Goal: Task Accomplishment & Management: Manage account settings

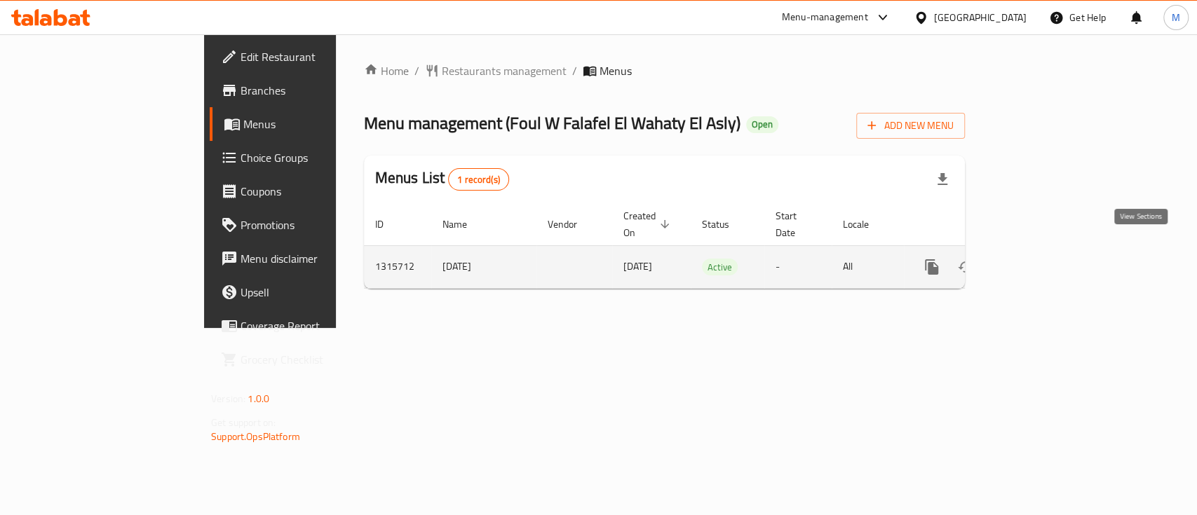
click at [1041, 259] on icon "enhanced table" at bounding box center [1032, 267] width 17 height 17
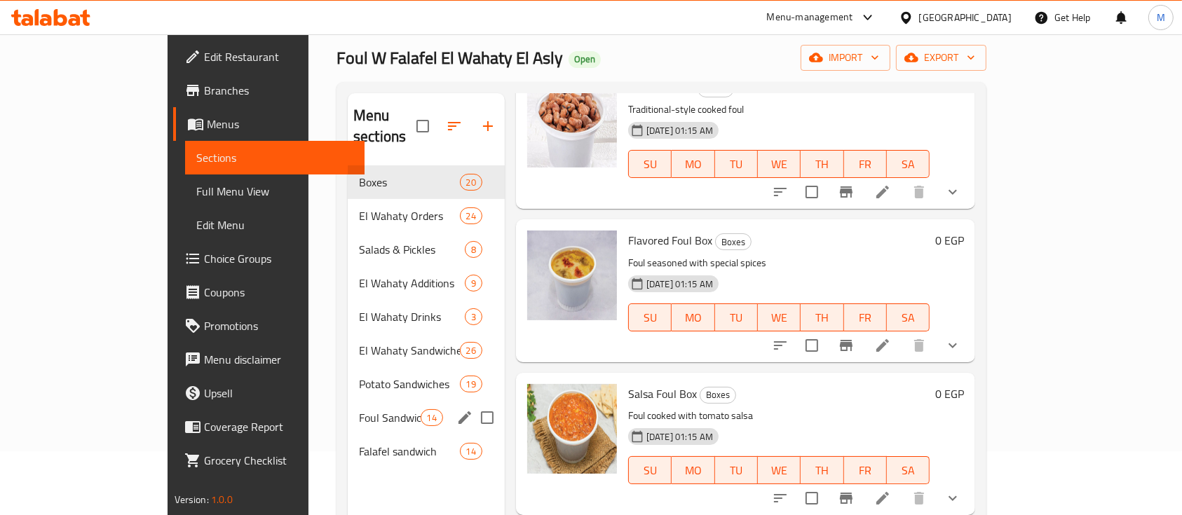
scroll to position [93, 0]
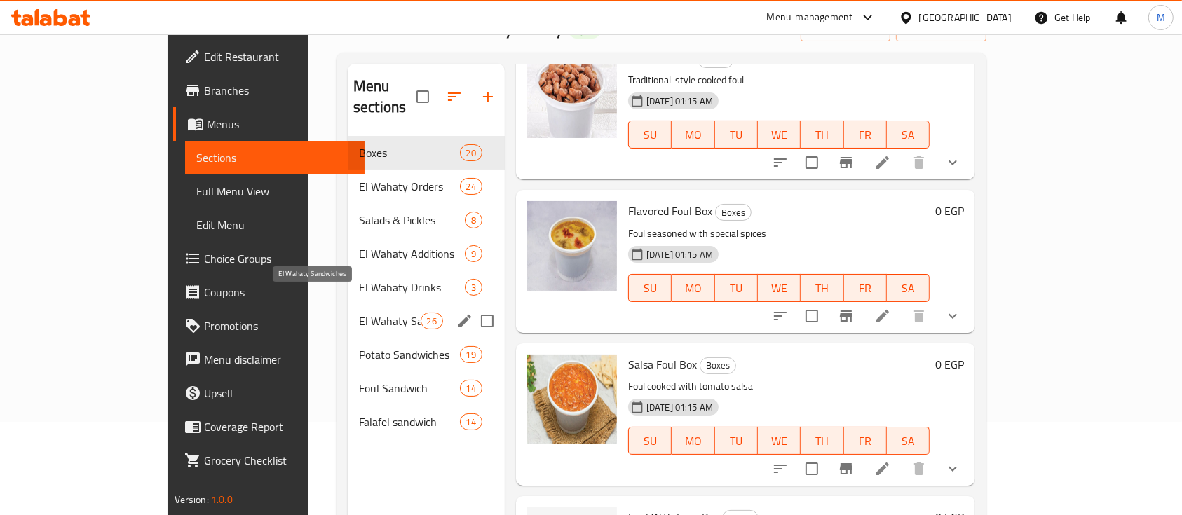
click at [359, 313] on span "El Wahaty Sandwiches" at bounding box center [390, 321] width 62 height 17
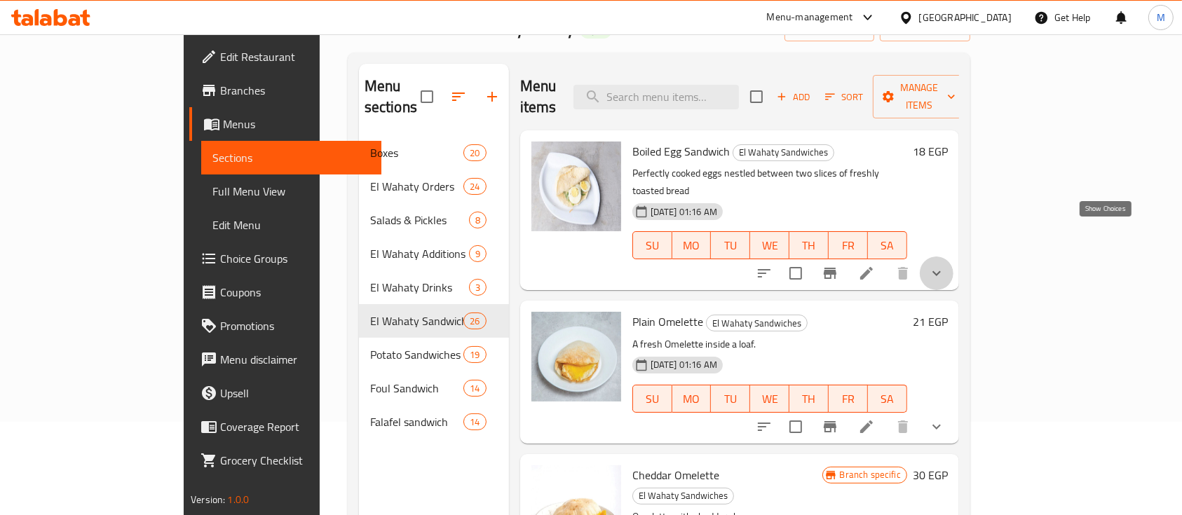
click at [945, 265] on icon "show more" at bounding box center [936, 273] width 17 height 17
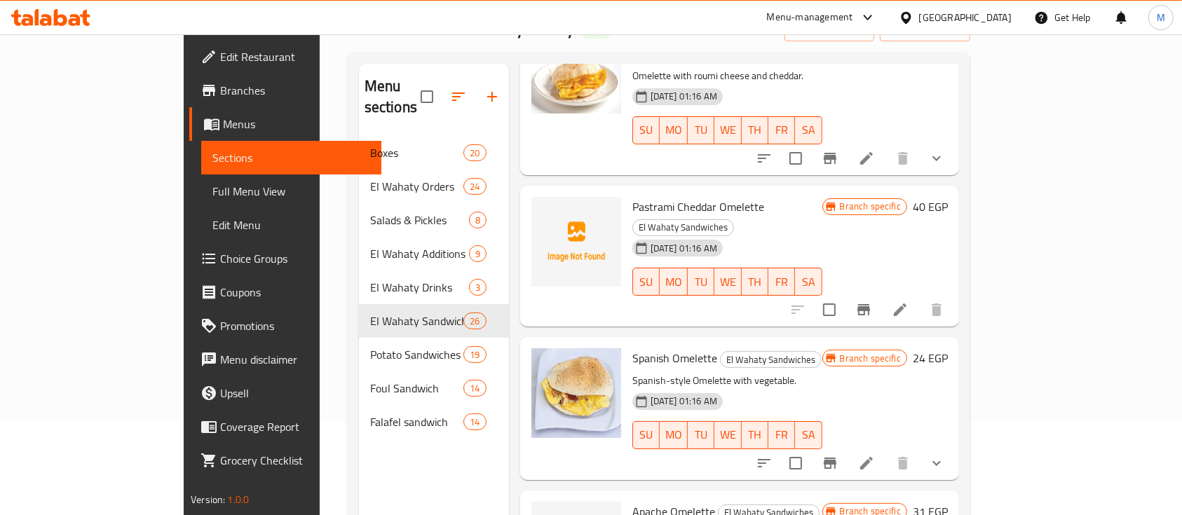
scroll to position [1028, 0]
click at [908, 301] on icon at bounding box center [900, 309] width 17 height 17
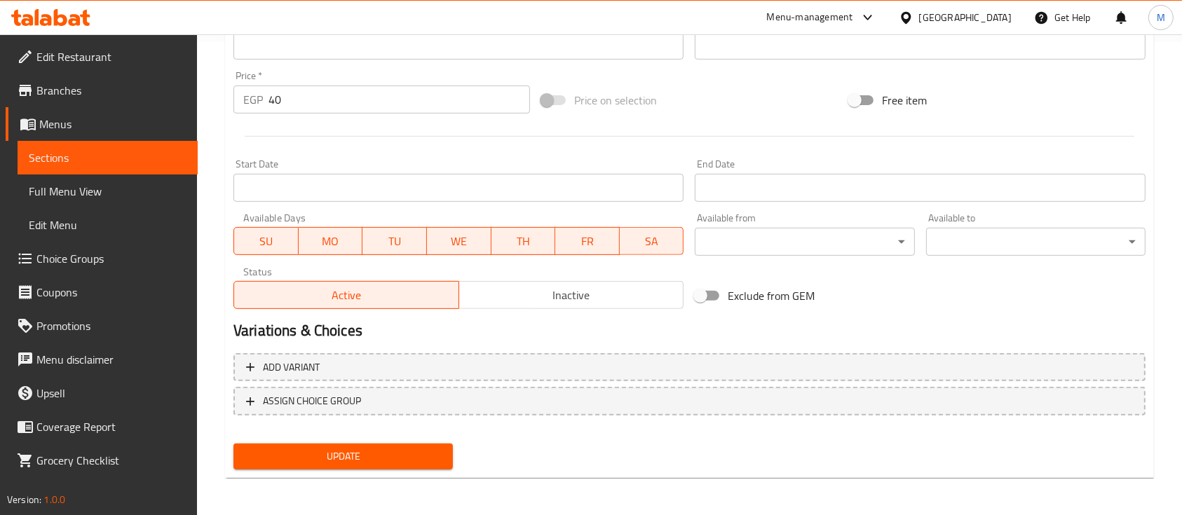
scroll to position [475, 0]
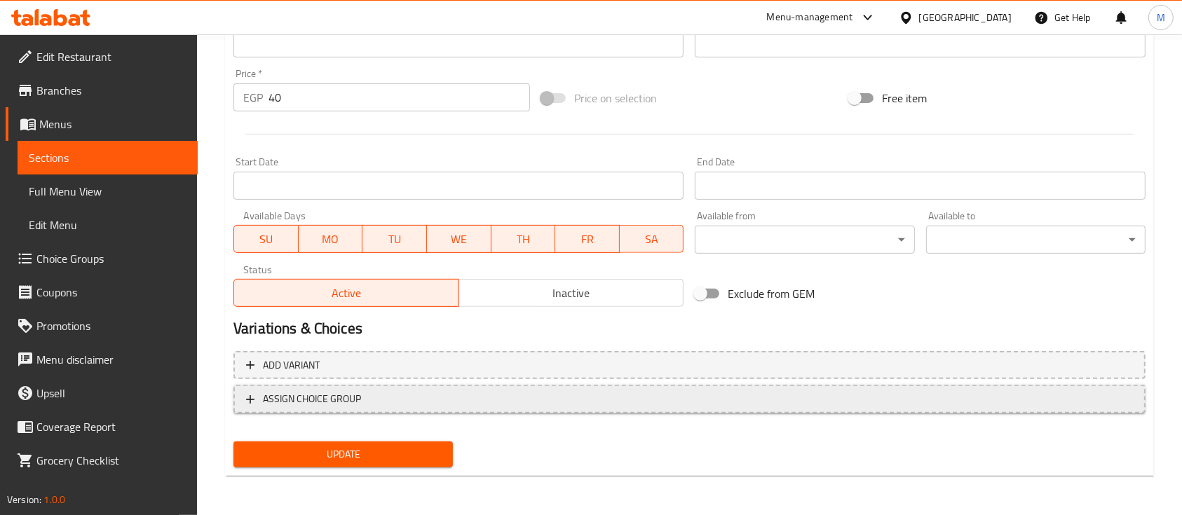
click at [397, 396] on span "ASSIGN CHOICE GROUP" at bounding box center [689, 399] width 887 height 18
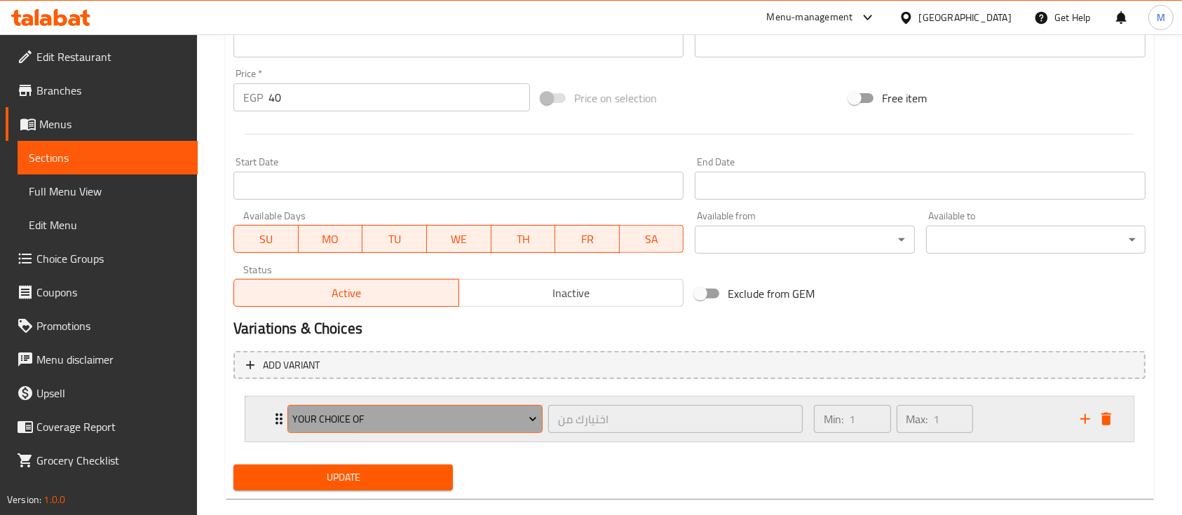
click at [533, 421] on icon "Expand" at bounding box center [533, 419] width 14 height 14
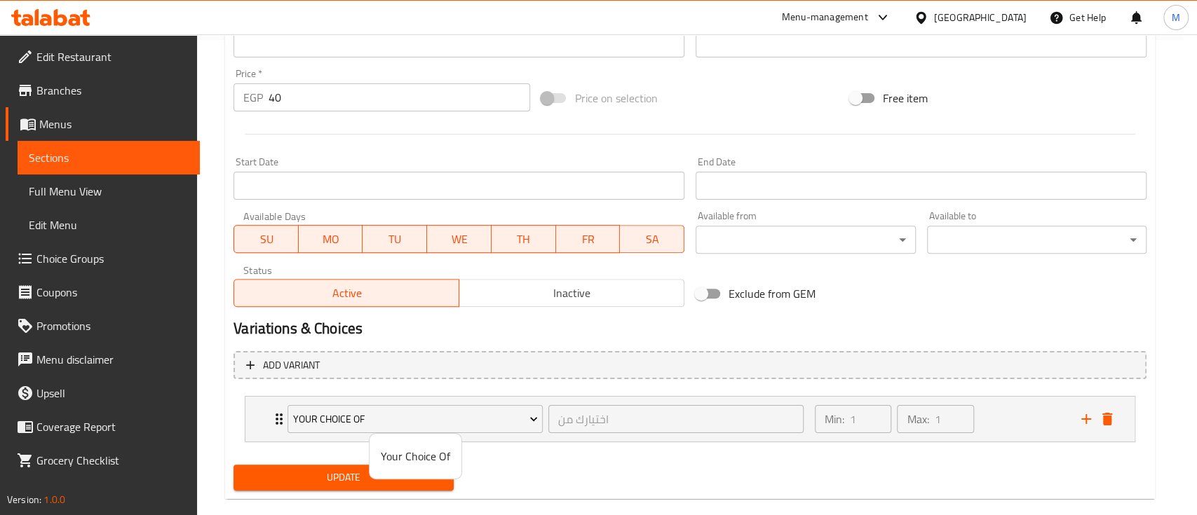
click at [590, 454] on div at bounding box center [598, 257] width 1197 height 515
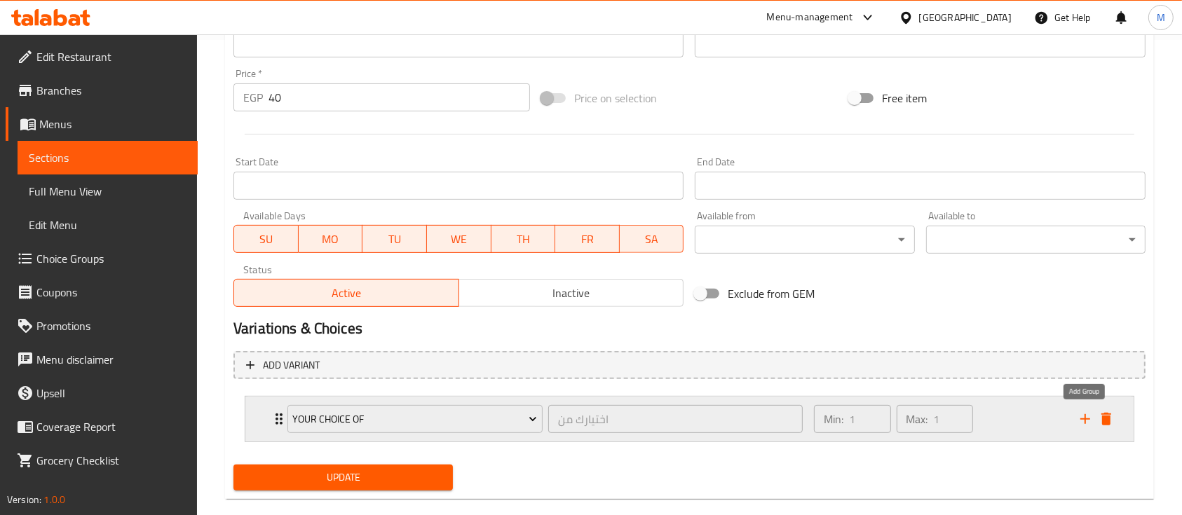
click at [1090, 421] on icon "add" at bounding box center [1085, 419] width 17 height 17
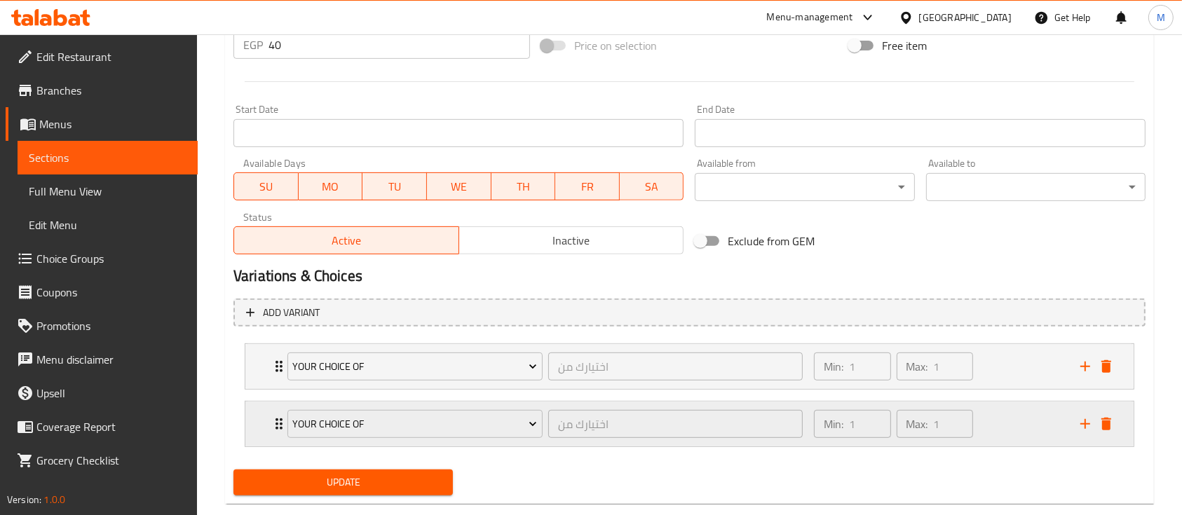
scroll to position [555, 0]
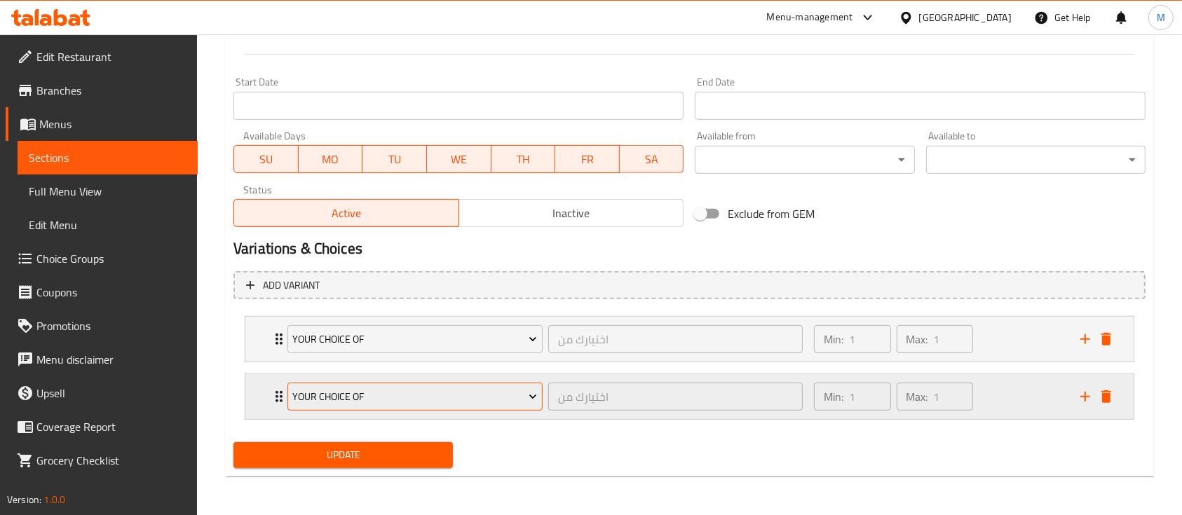
click at [526, 384] on button "Your Choice Of" at bounding box center [414, 397] width 255 height 28
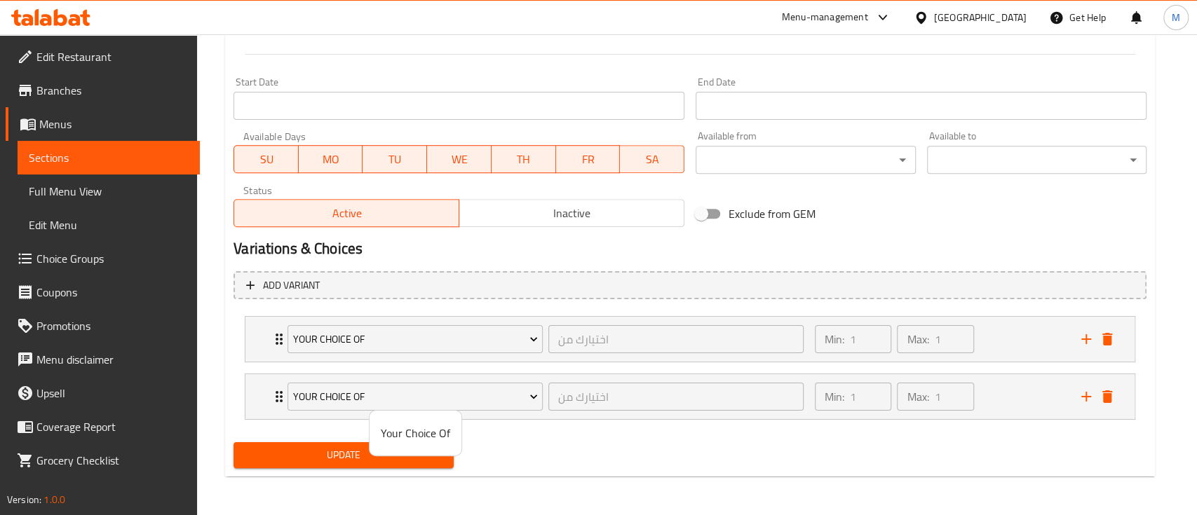
click at [1110, 397] on div at bounding box center [598, 257] width 1197 height 515
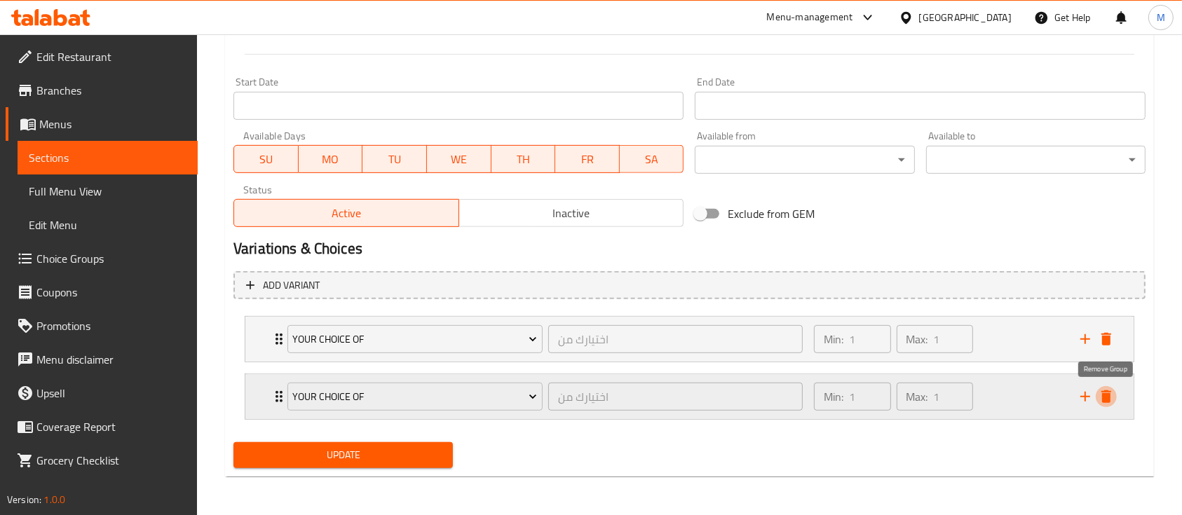
click at [1108, 396] on icon "delete" at bounding box center [1106, 396] width 10 height 13
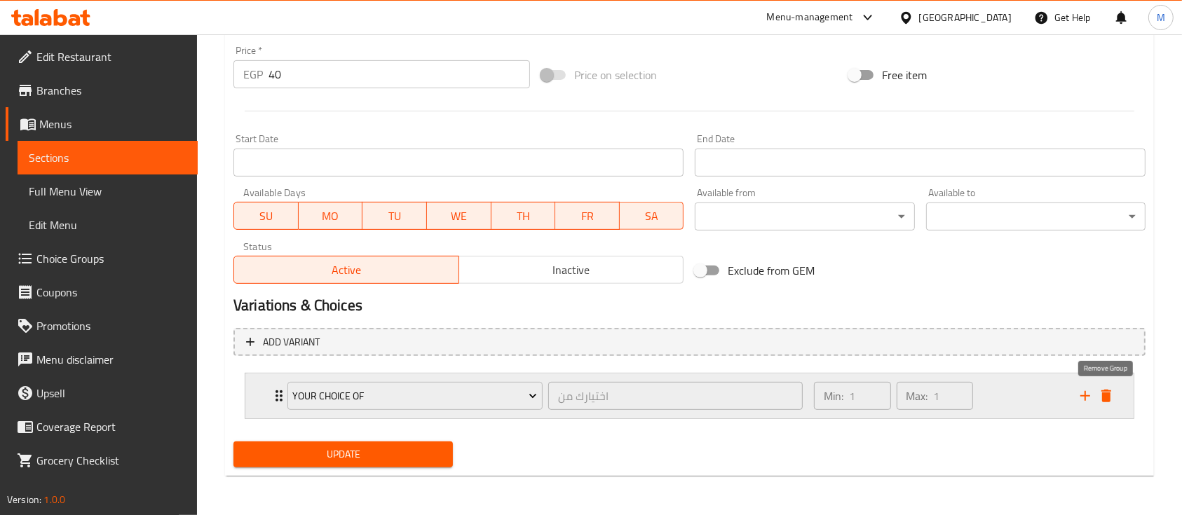
click at [1112, 398] on icon "delete" at bounding box center [1106, 396] width 17 height 17
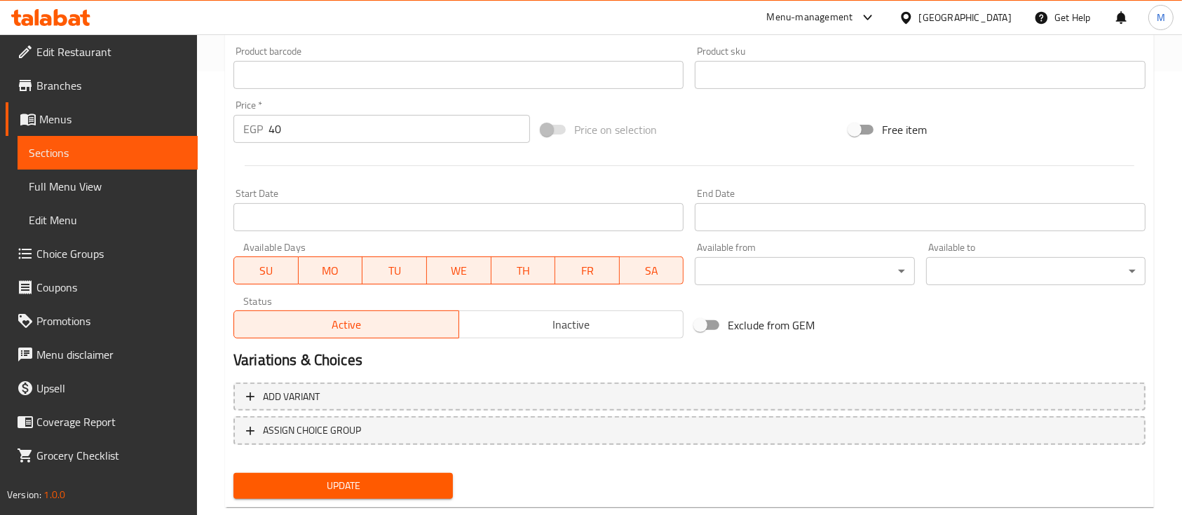
scroll to position [475, 0]
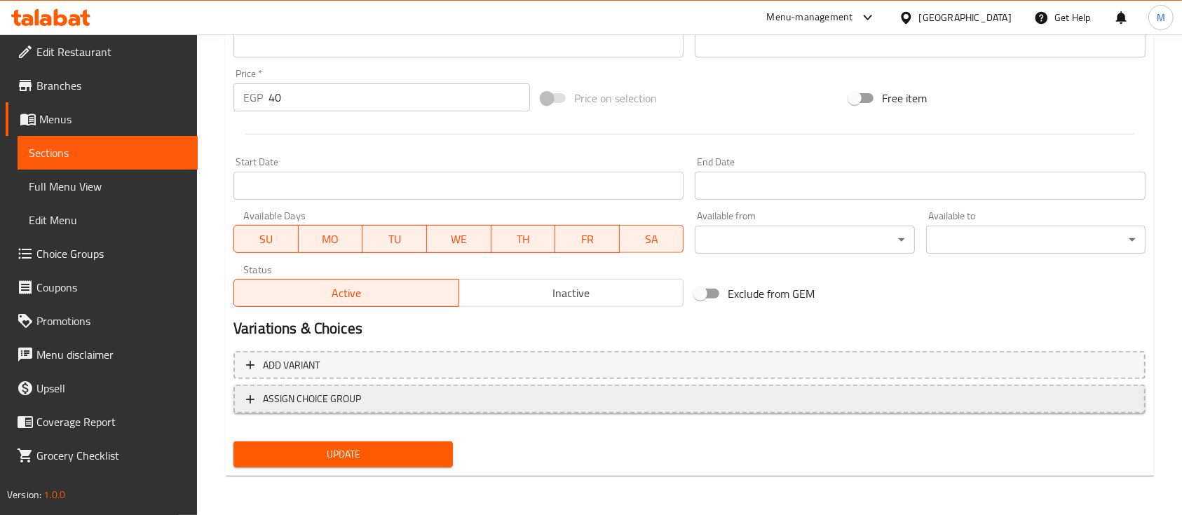
click at [266, 402] on span "ASSIGN CHOICE GROUP" at bounding box center [312, 399] width 98 height 18
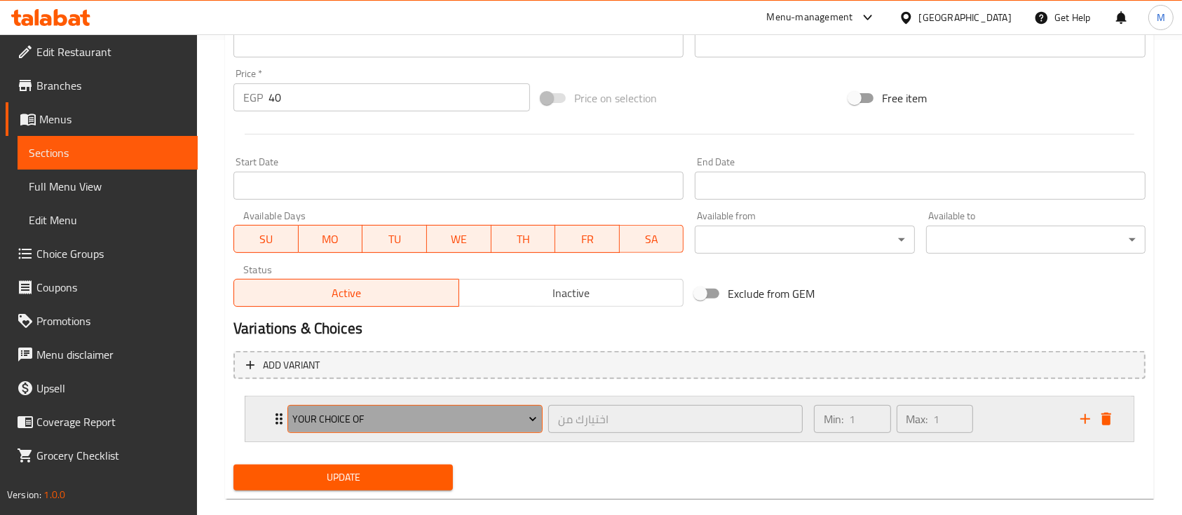
click at [519, 412] on span "Your Choice Of" at bounding box center [414, 420] width 245 height 18
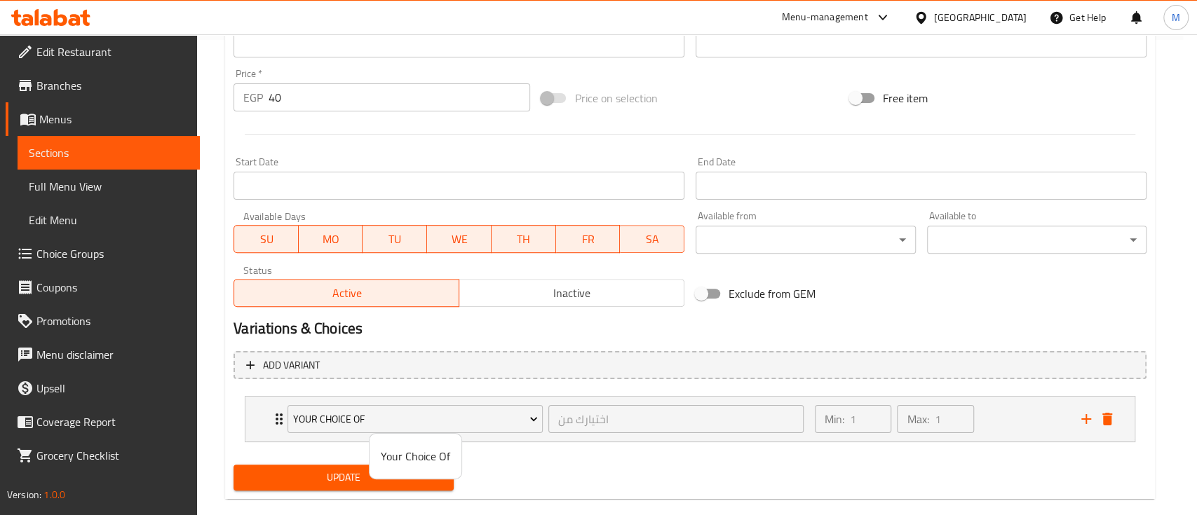
click at [519, 413] on div at bounding box center [598, 257] width 1197 height 515
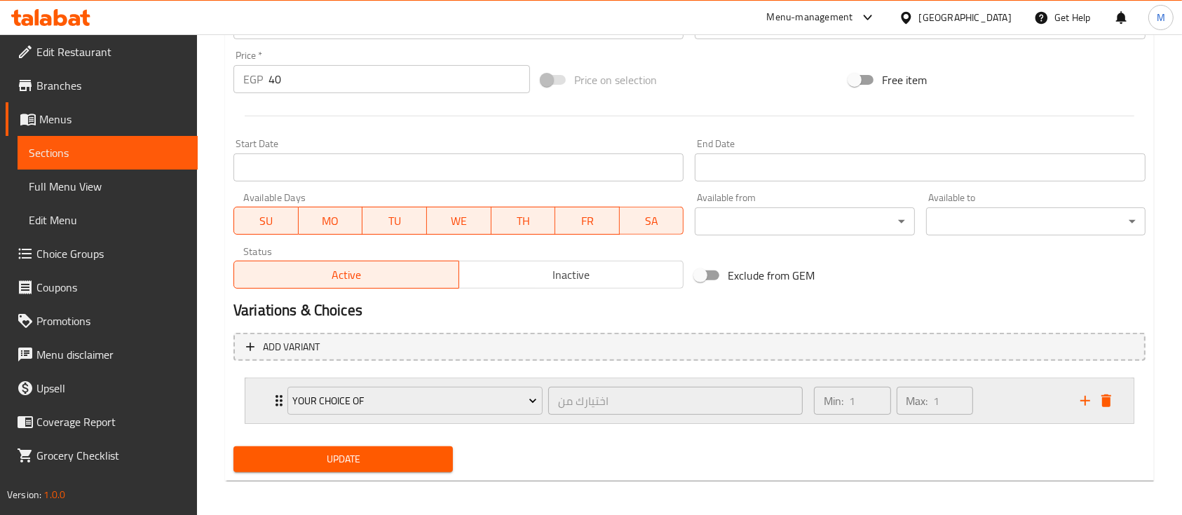
scroll to position [498, 0]
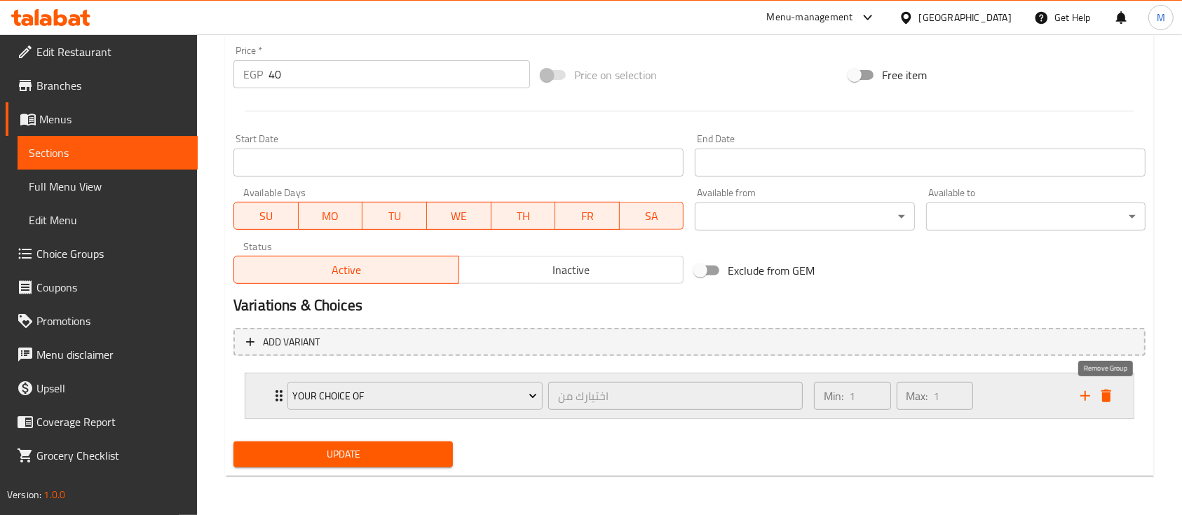
click at [1105, 395] on icon "delete" at bounding box center [1106, 396] width 10 height 13
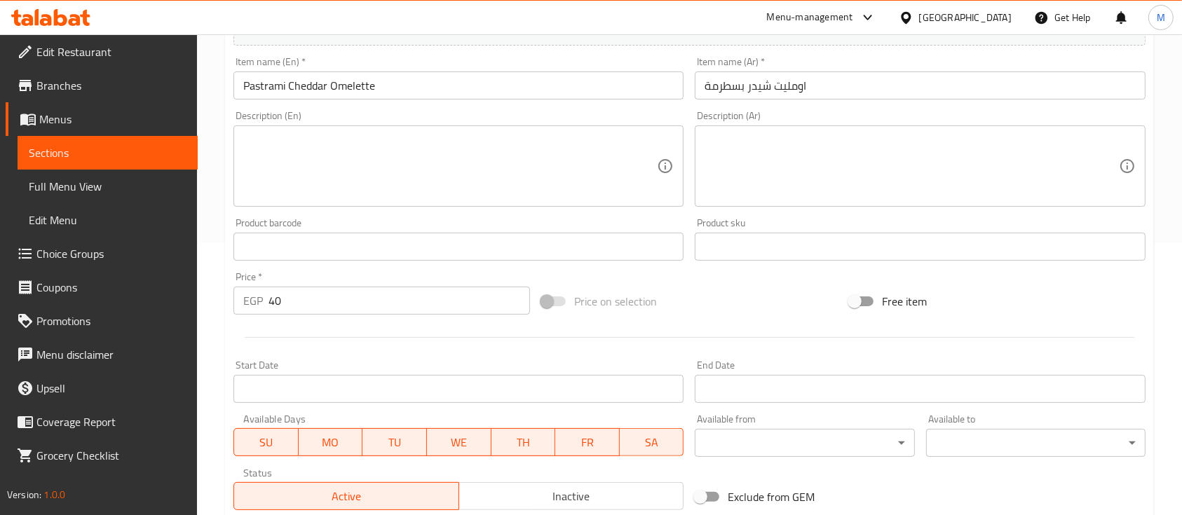
scroll to position [101, 0]
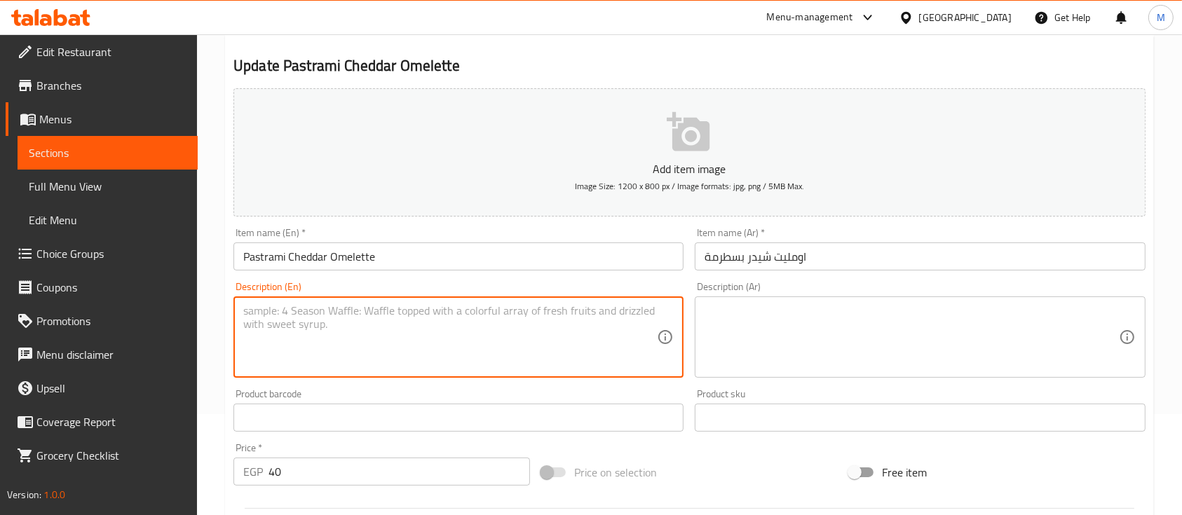
click at [430, 329] on textarea at bounding box center [450, 337] width 414 height 67
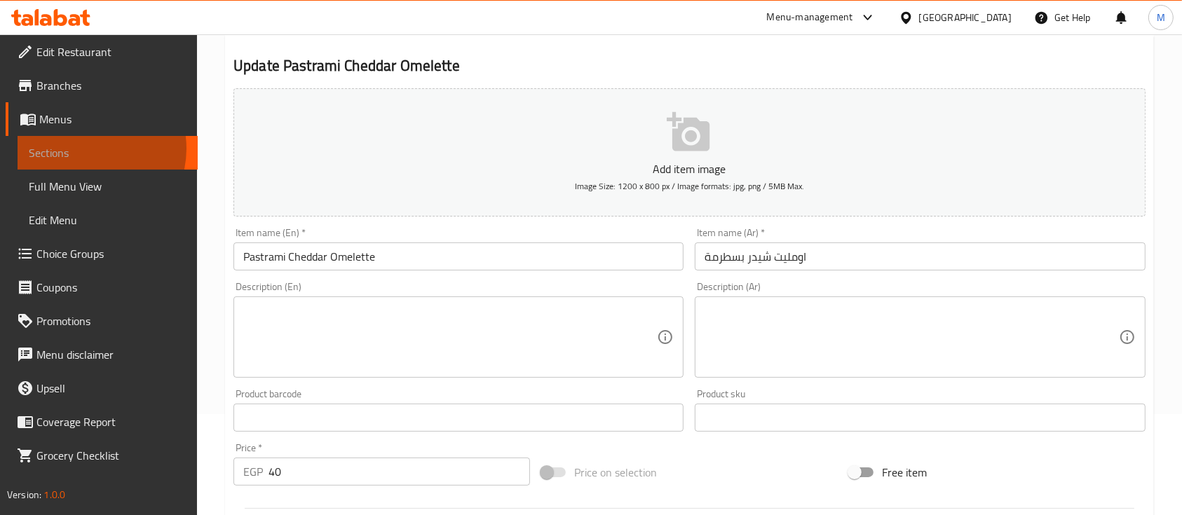
click at [90, 149] on span "Sections" at bounding box center [108, 152] width 158 height 17
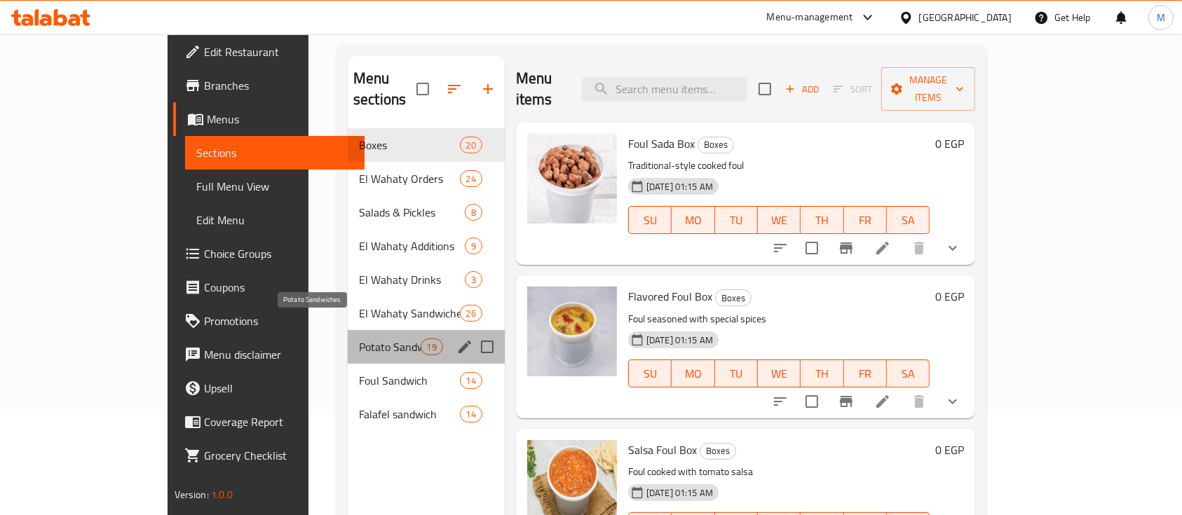
click at [359, 339] on span "Potato Sandwiches" at bounding box center [390, 347] width 62 height 17
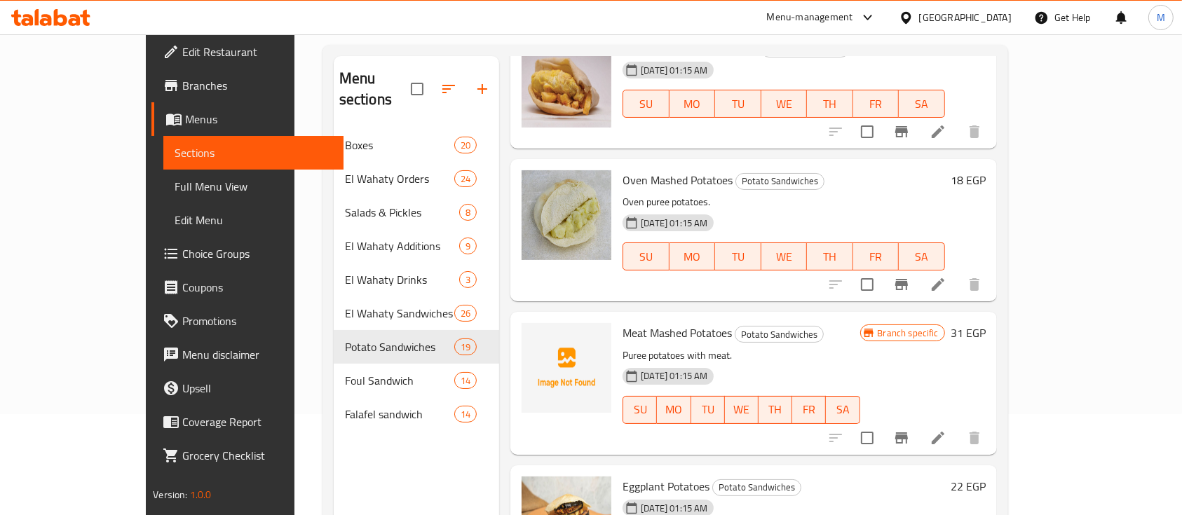
scroll to position [1846, 0]
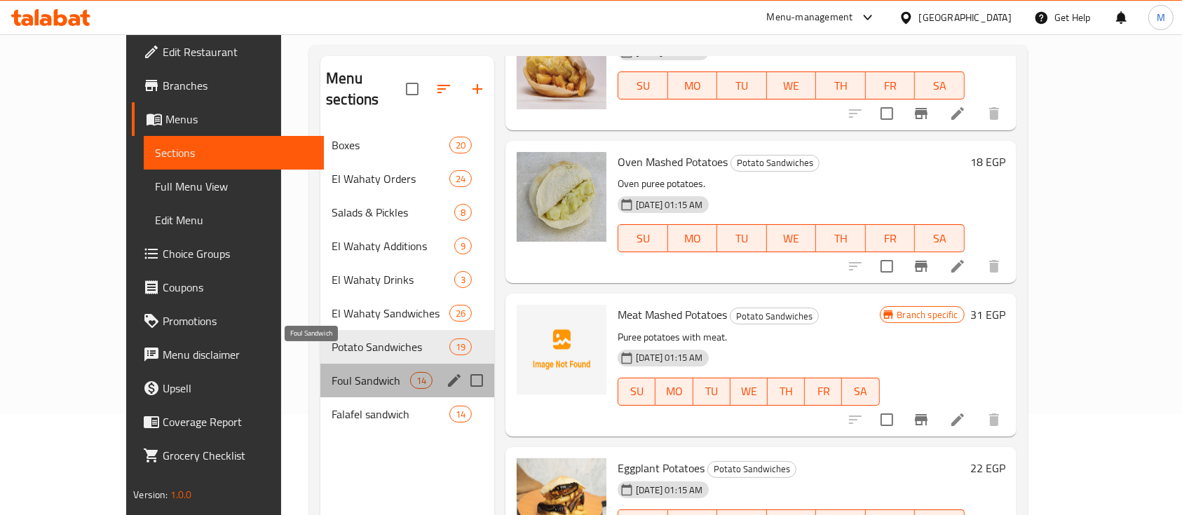
click at [347, 372] on span "Foul Sandwich" at bounding box center [371, 380] width 79 height 17
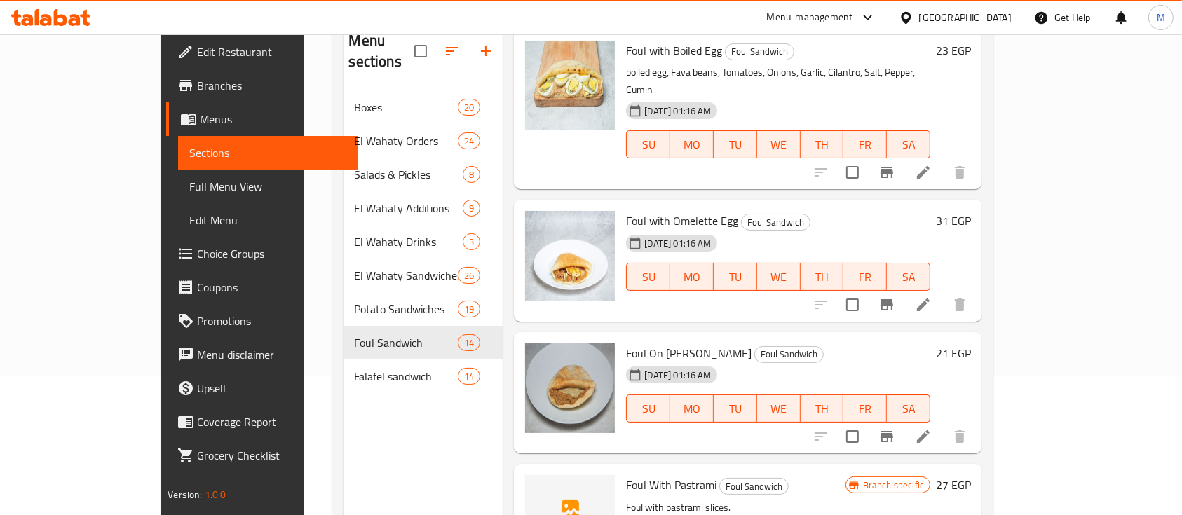
scroll to position [196, 0]
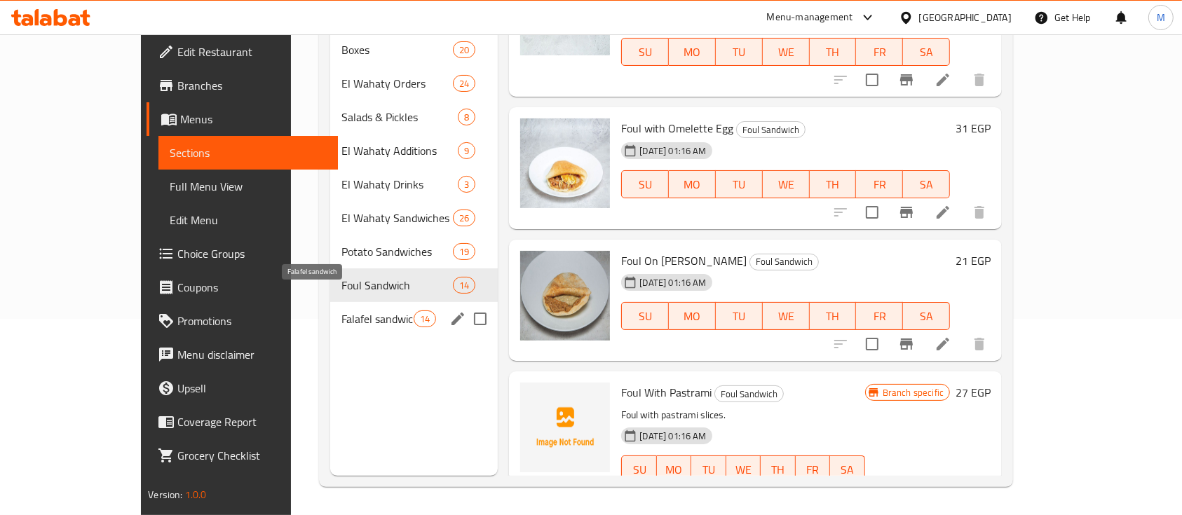
click at [341, 311] on span "Falafel sandwich" at bounding box center [377, 319] width 72 height 17
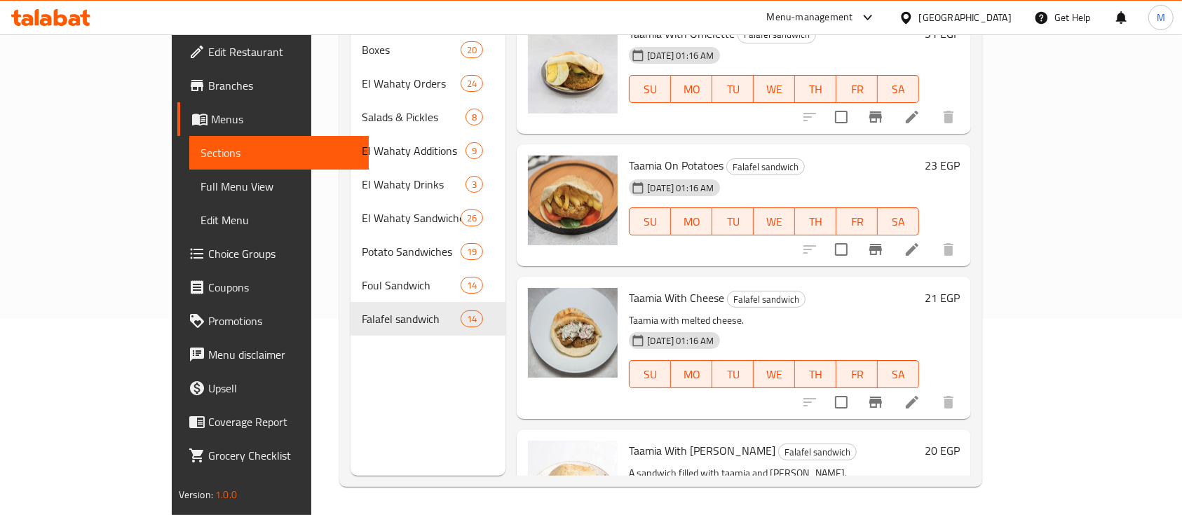
scroll to position [747, 0]
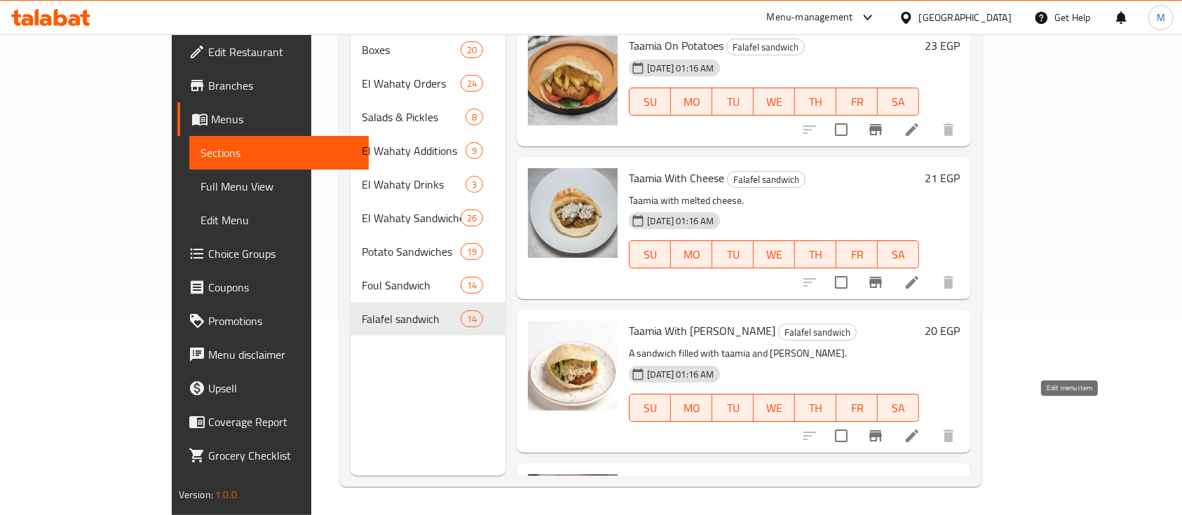
click at [920, 428] on icon at bounding box center [912, 436] width 17 height 17
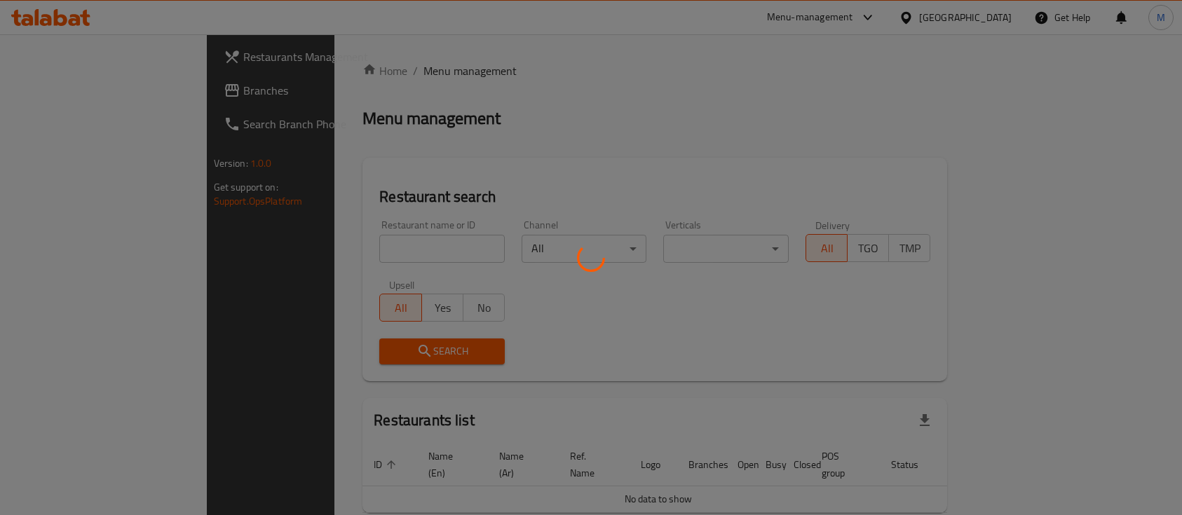
scroll to position [57, 0]
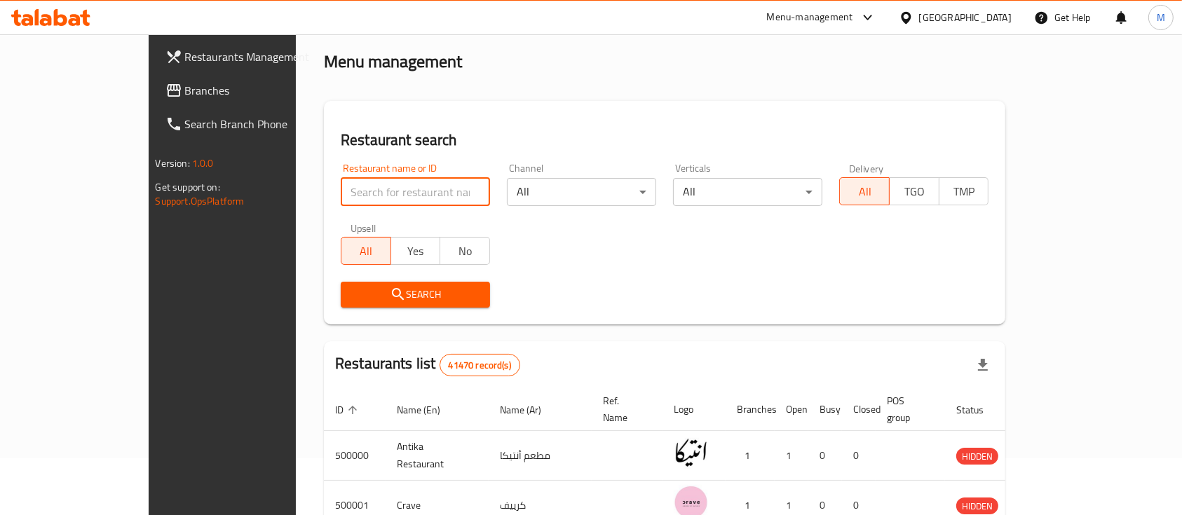
click at [369, 199] on input "search" at bounding box center [415, 192] width 149 height 28
paste input "707388"
type input "707388"
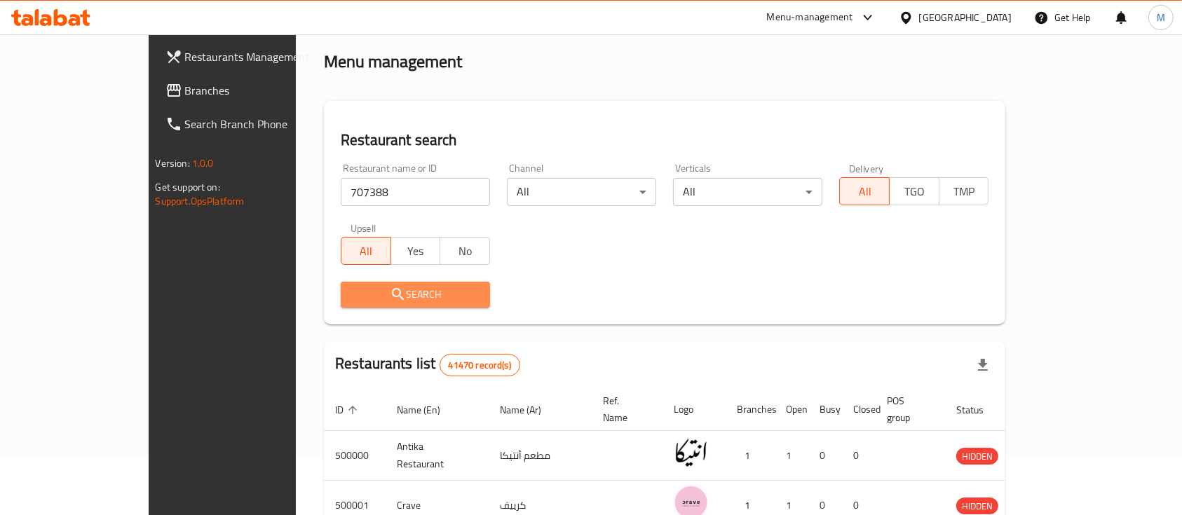
click at [409, 287] on span "Search" at bounding box center [415, 295] width 127 height 18
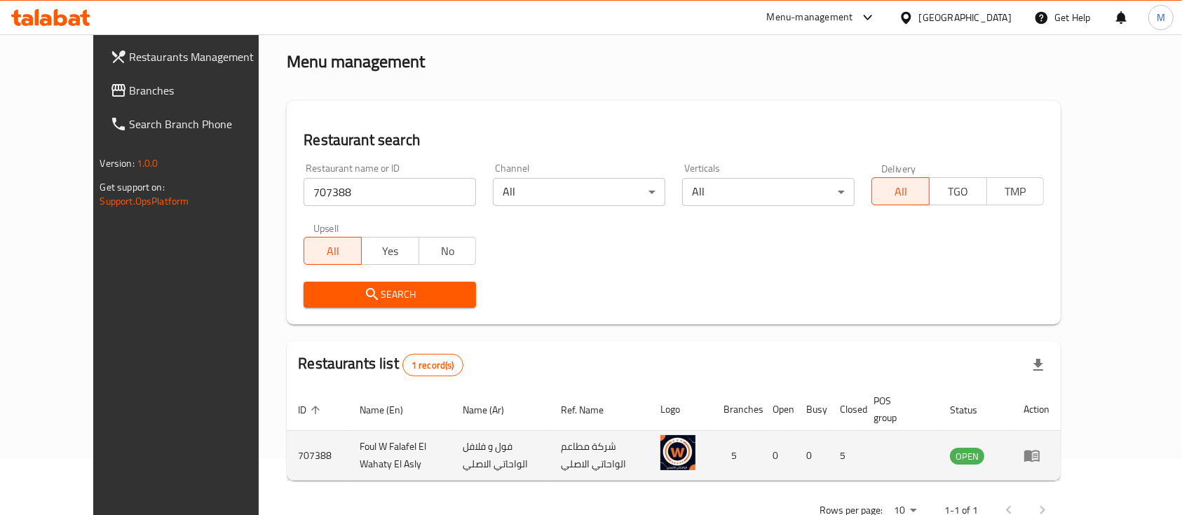
click at [1040, 453] on icon "enhanced table" at bounding box center [1031, 457] width 15 height 12
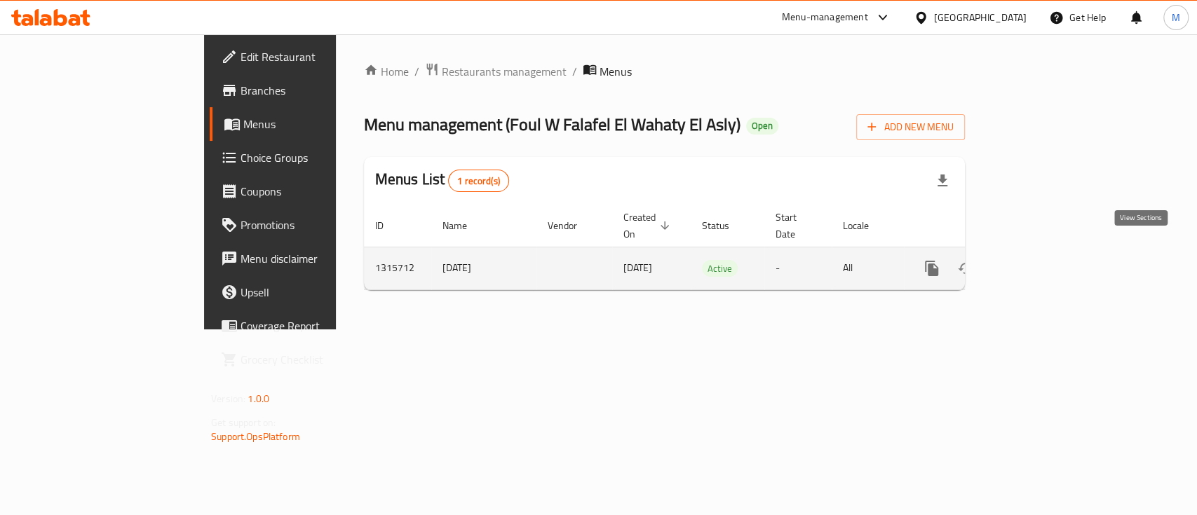
click at [1049, 252] on link "enhanced table" at bounding box center [1033, 269] width 34 height 34
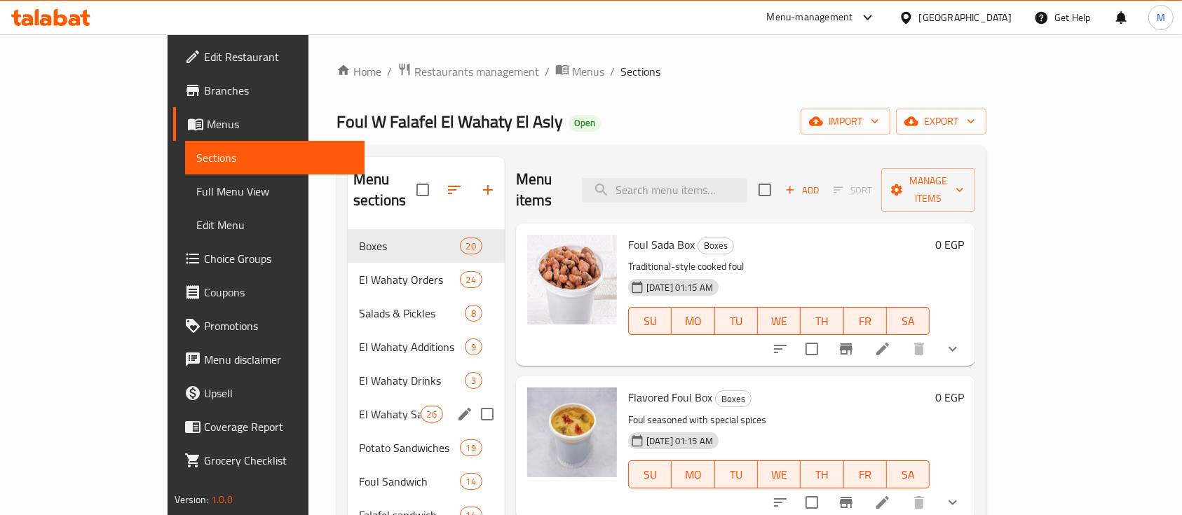
click at [348, 397] on div "El Wahaty Sandwiches 26" at bounding box center [426, 414] width 157 height 34
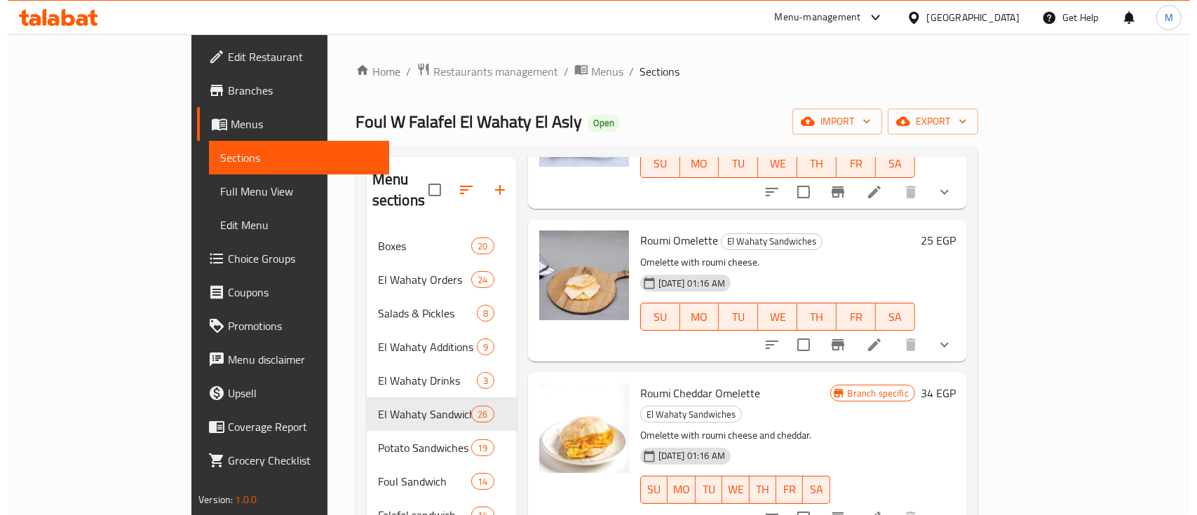
scroll to position [841, 0]
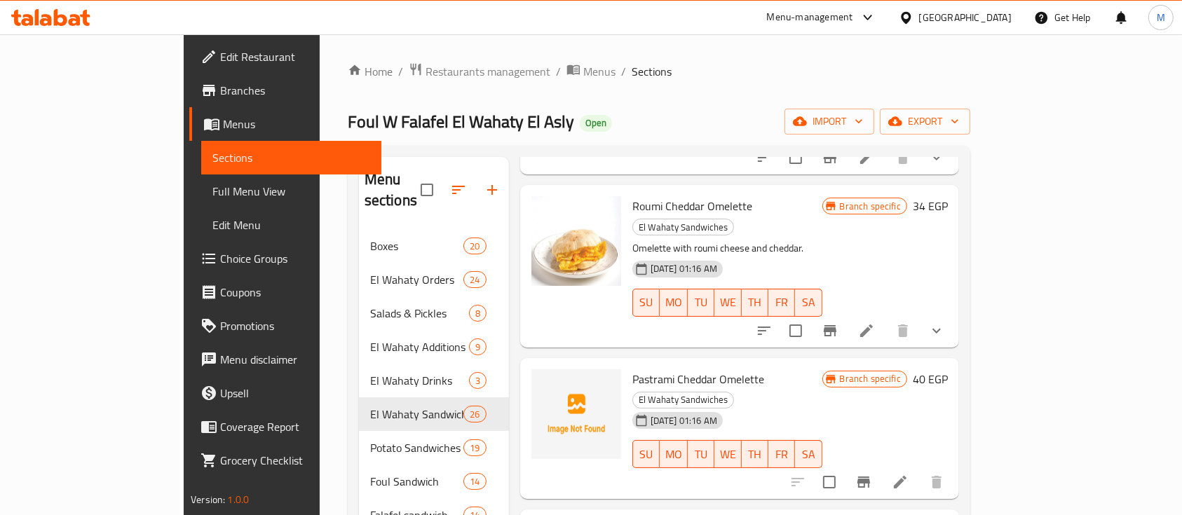
click at [906, 372] on span "Branch specific" at bounding box center [870, 378] width 72 height 13
click at [872, 474] on icon "Branch-specific-item" at bounding box center [863, 482] width 17 height 17
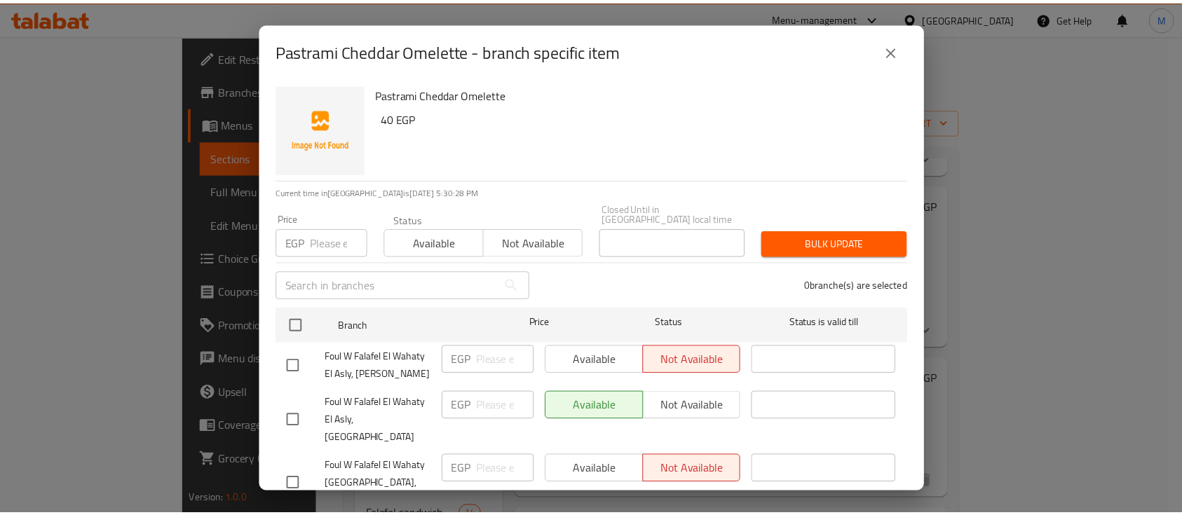
scroll to position [143, 0]
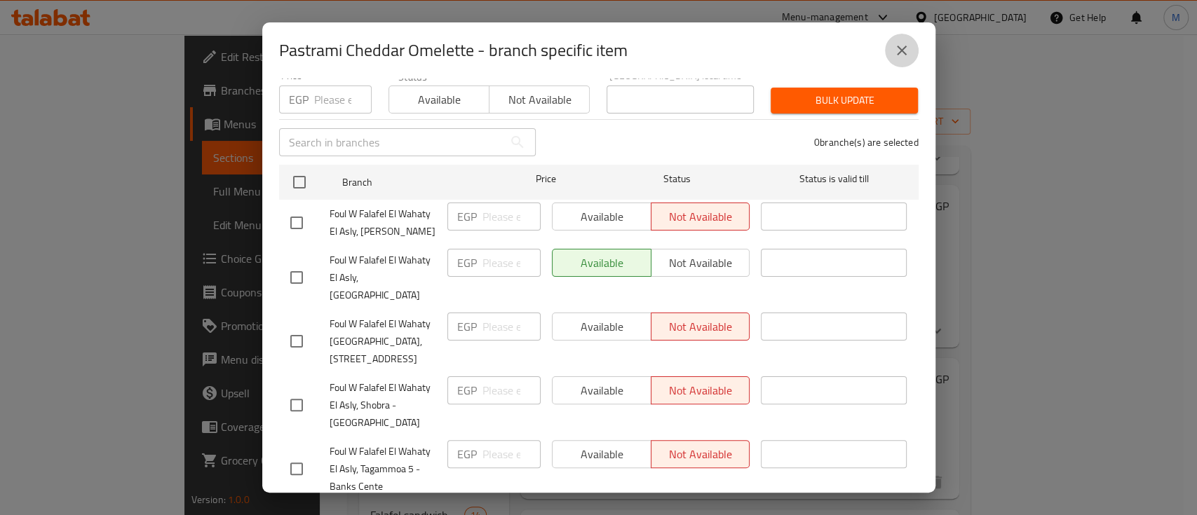
click at [893, 50] on icon "close" at bounding box center [901, 50] width 17 height 17
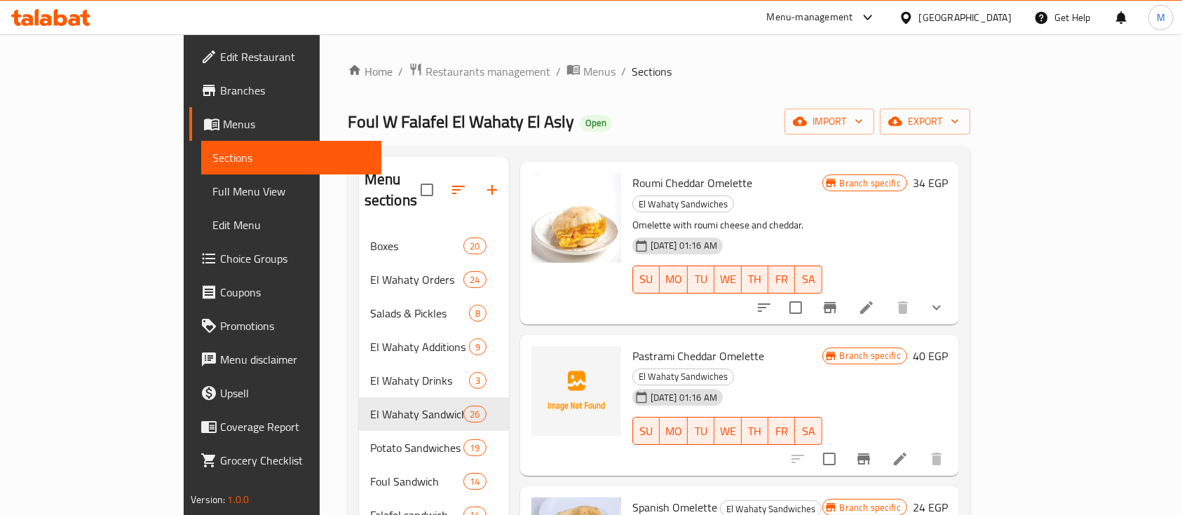
scroll to position [841, 0]
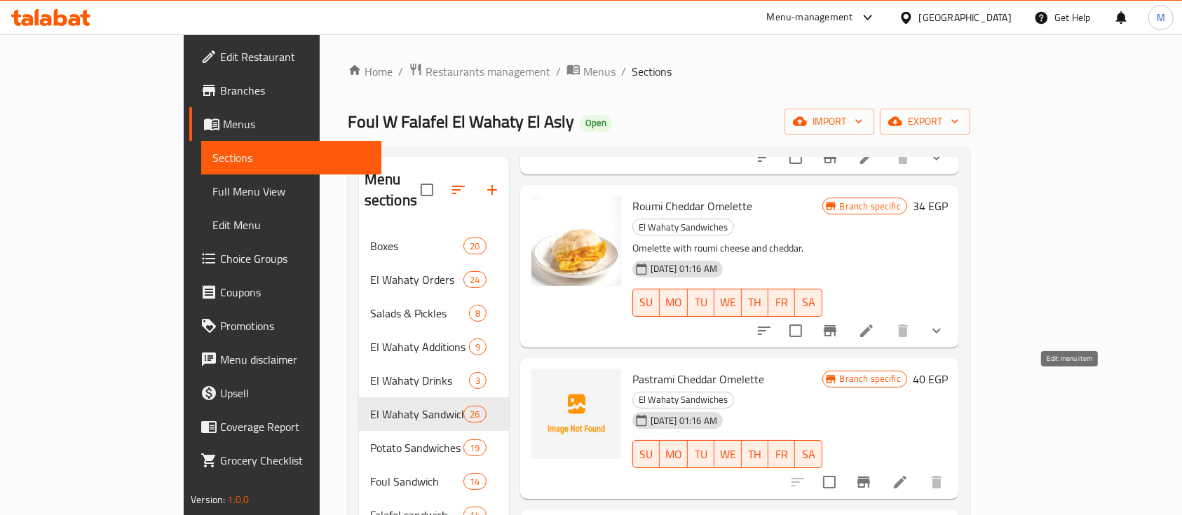
click at [908, 474] on icon at bounding box center [900, 482] width 17 height 17
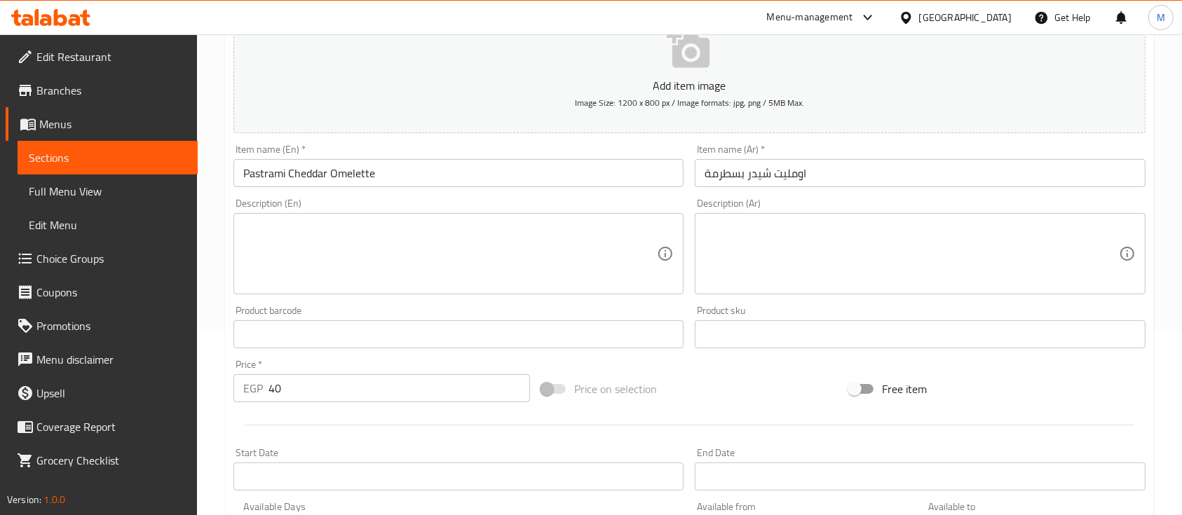
scroll to position [183, 0]
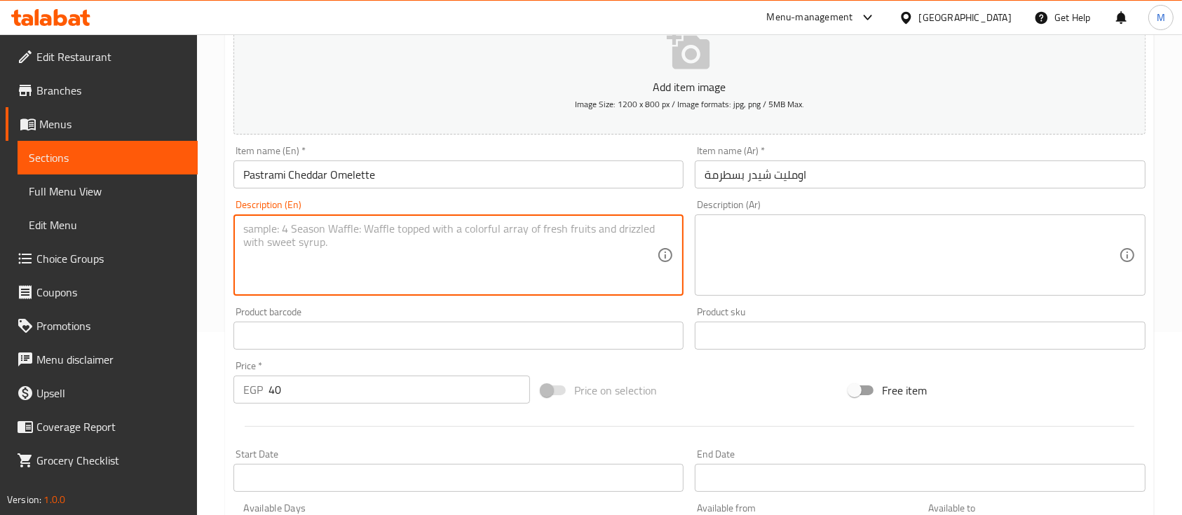
click at [390, 236] on textarea at bounding box center [450, 255] width 414 height 67
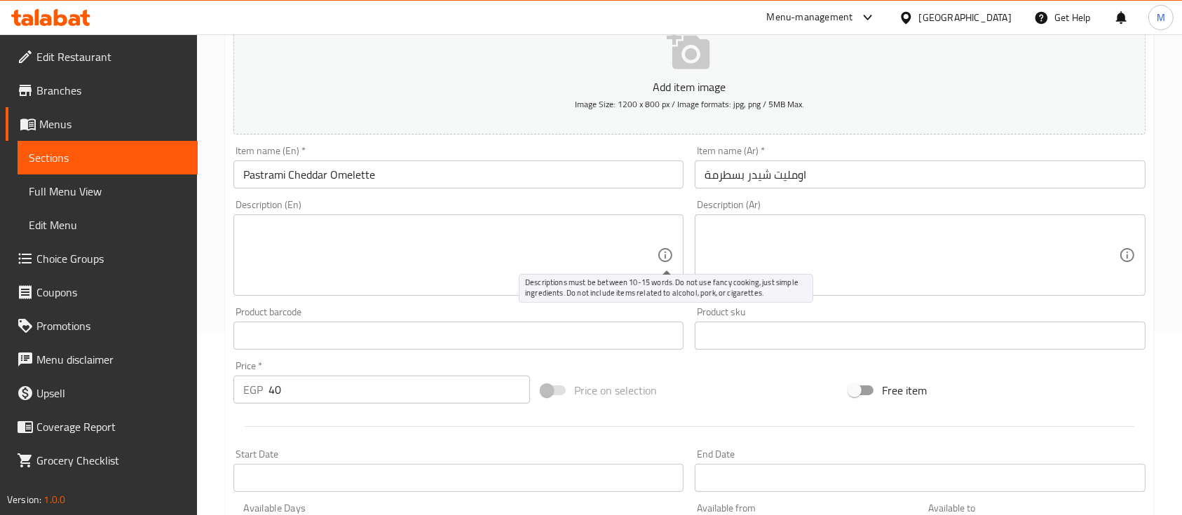
click at [662, 255] on icon at bounding box center [665, 255] width 17 height 17
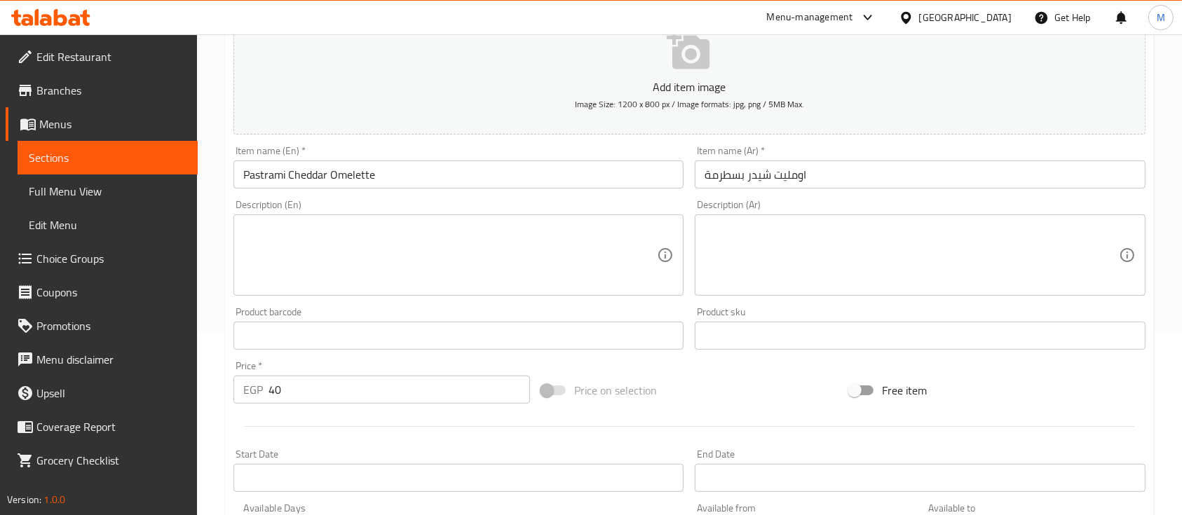
click at [521, 246] on textarea at bounding box center [450, 255] width 414 height 67
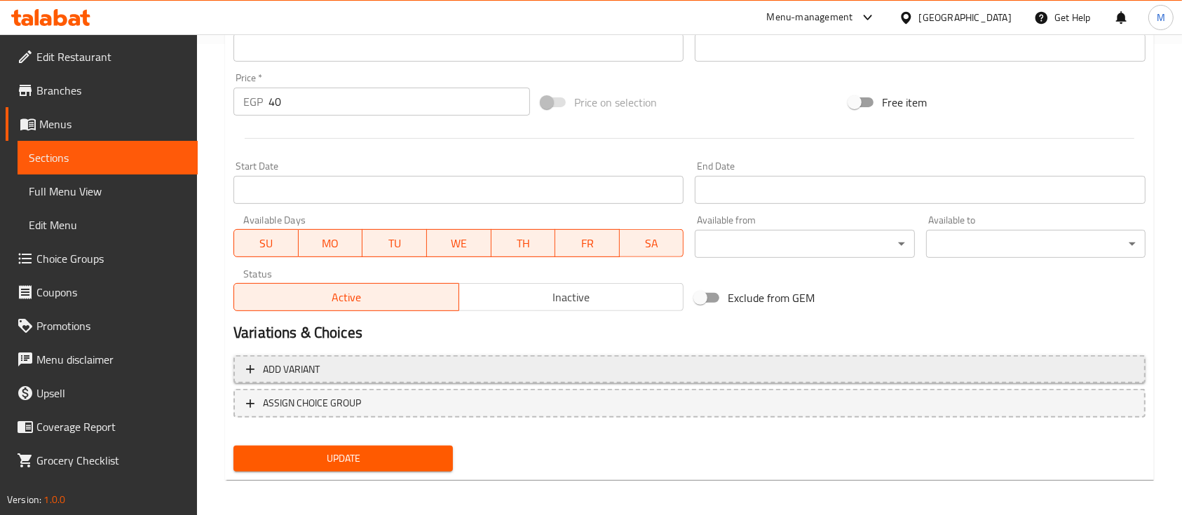
scroll to position [475, 0]
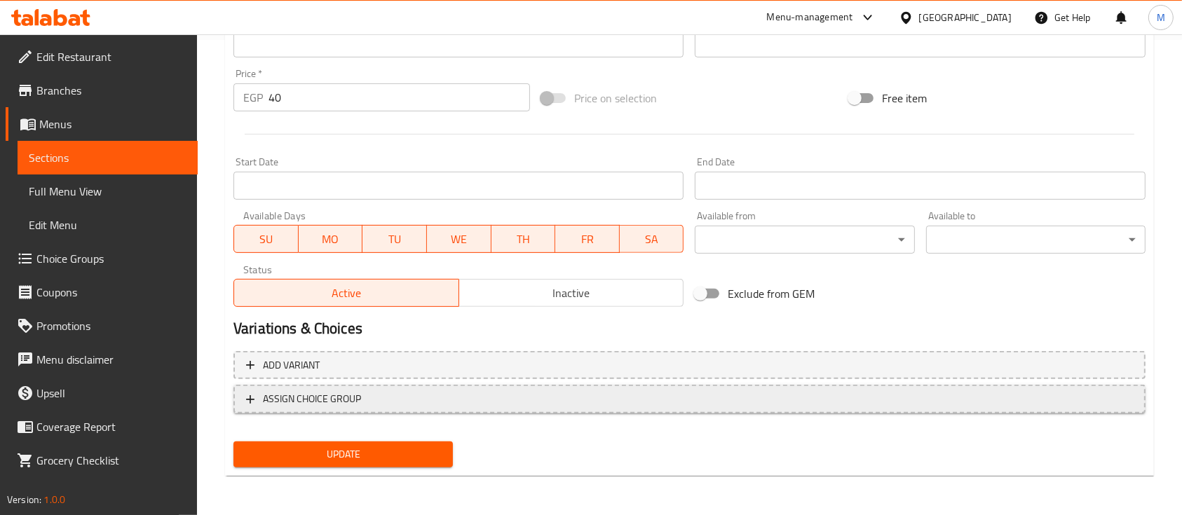
click at [381, 391] on span "ASSIGN CHOICE GROUP" at bounding box center [689, 399] width 887 height 18
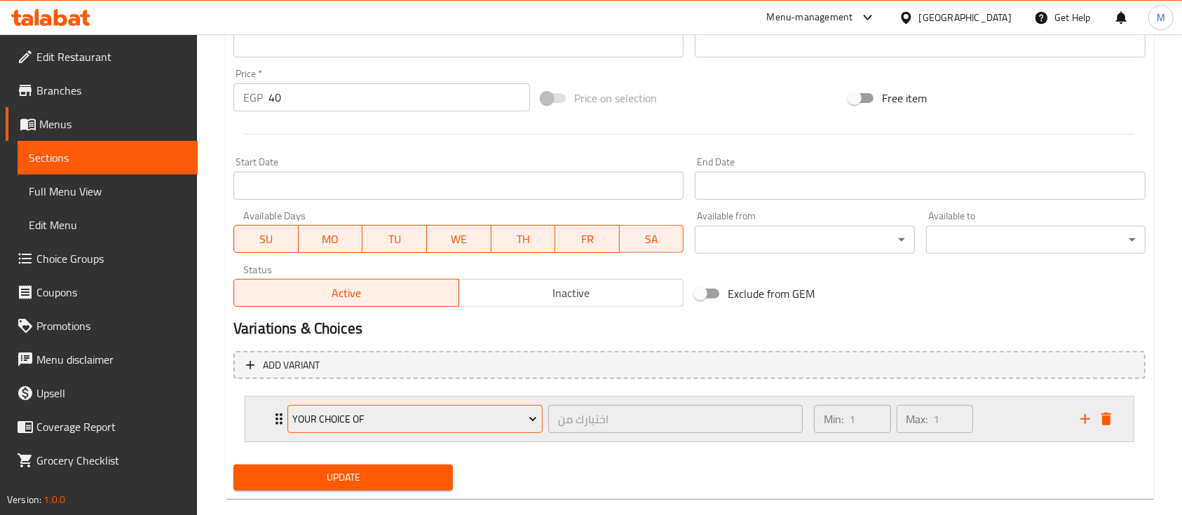
click at [471, 418] on span "Your Choice Of" at bounding box center [414, 420] width 245 height 18
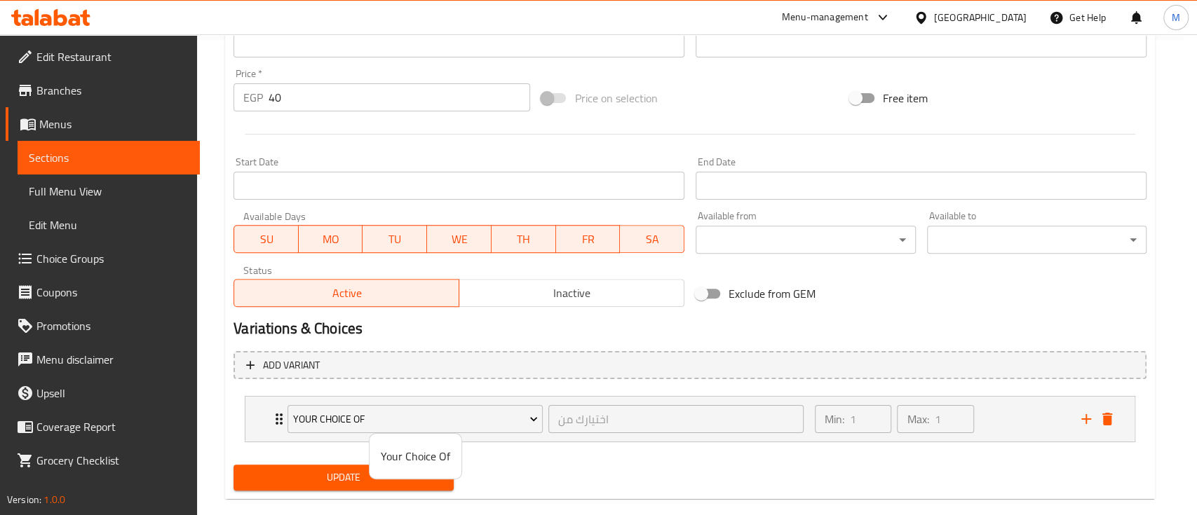
click at [594, 461] on div at bounding box center [598, 257] width 1197 height 515
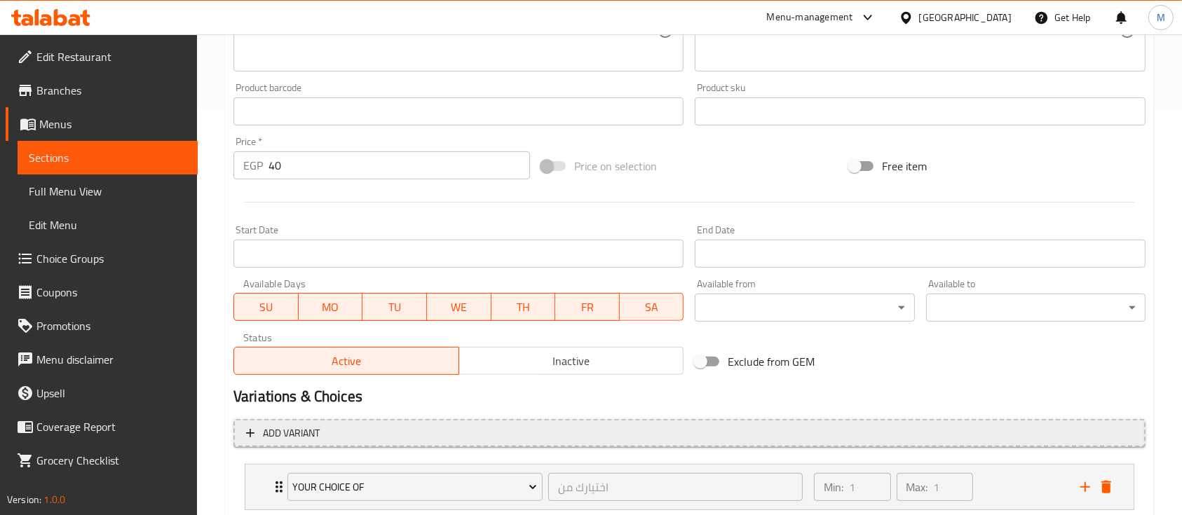
scroll to position [498, 0]
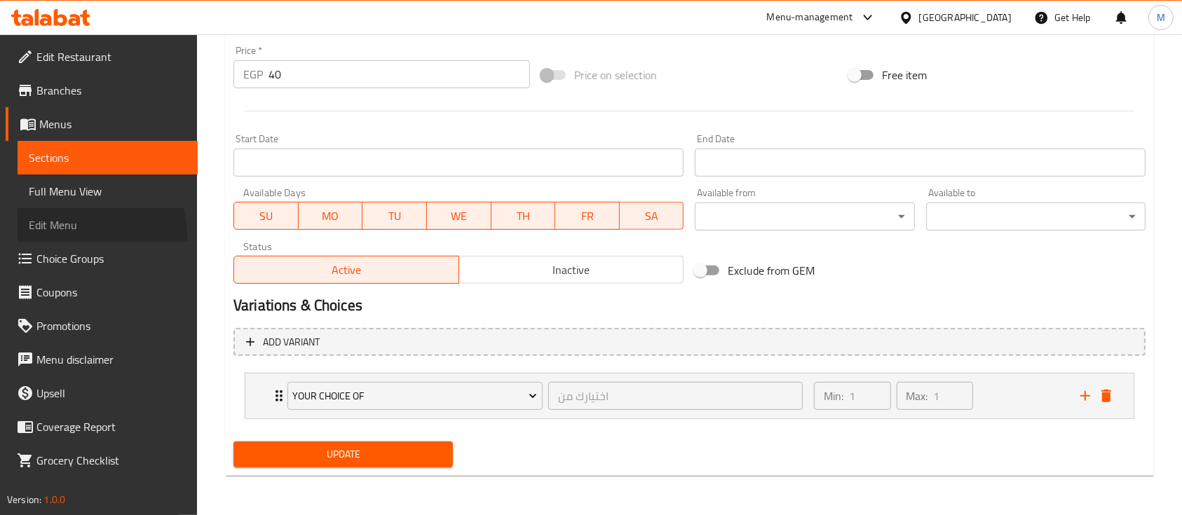
click at [64, 236] on link "Edit Menu" at bounding box center [108, 225] width 180 height 34
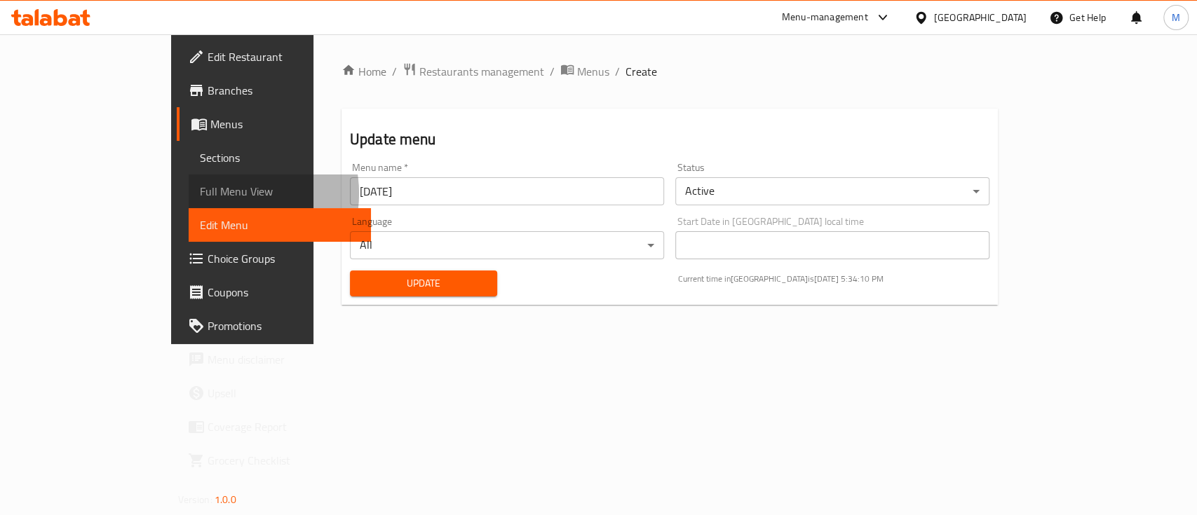
click at [200, 193] on span "Full Menu View" at bounding box center [280, 191] width 160 height 17
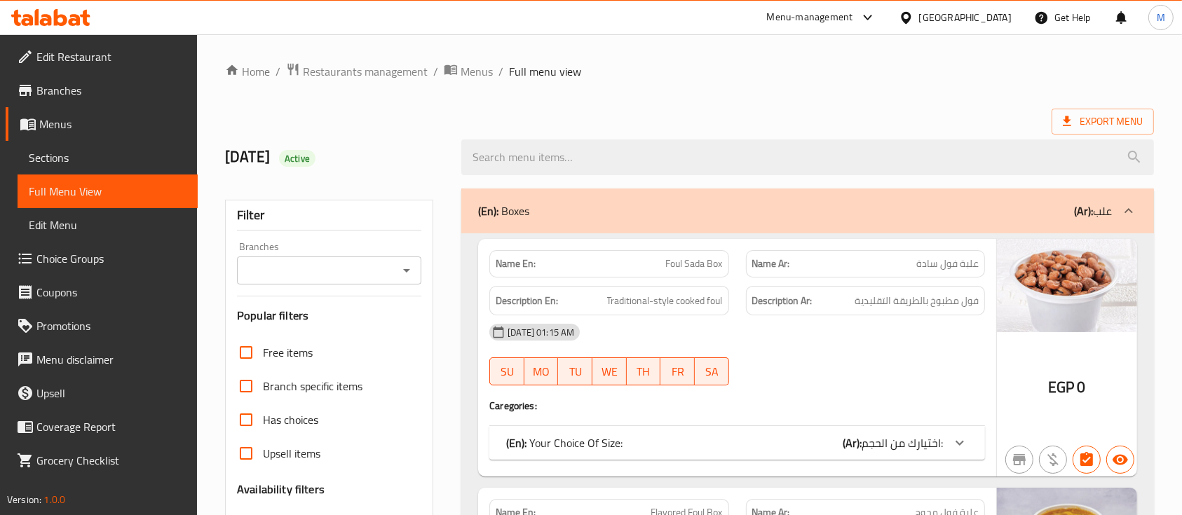
click at [932, 435] on span "اختيارك من الحجم:" at bounding box center [901, 442] width 81 height 21
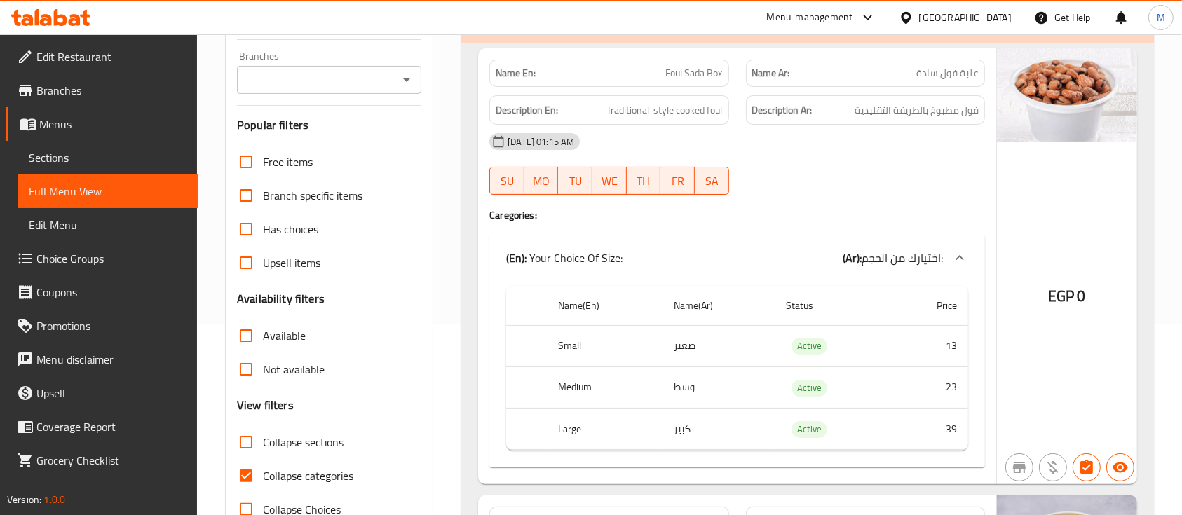
scroll to position [186, 0]
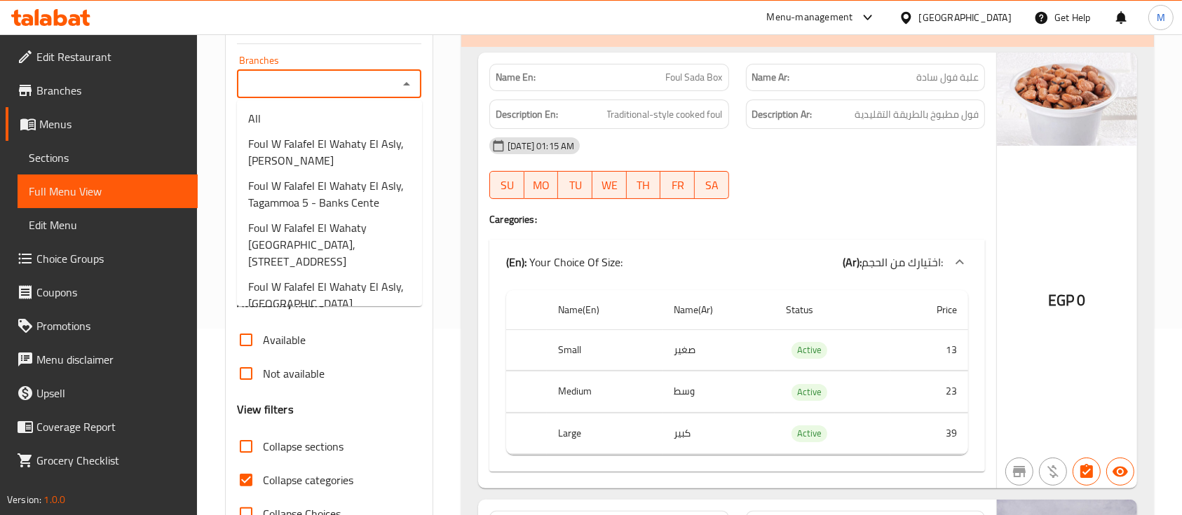
click at [381, 76] on input "Branches" at bounding box center [317, 84] width 153 height 20
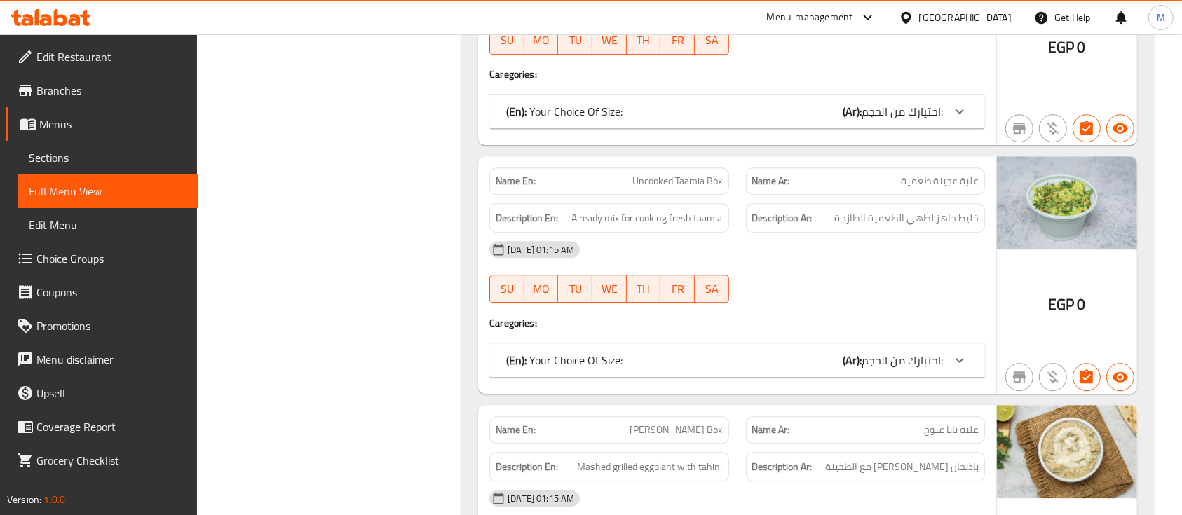
scroll to position [4206, 0]
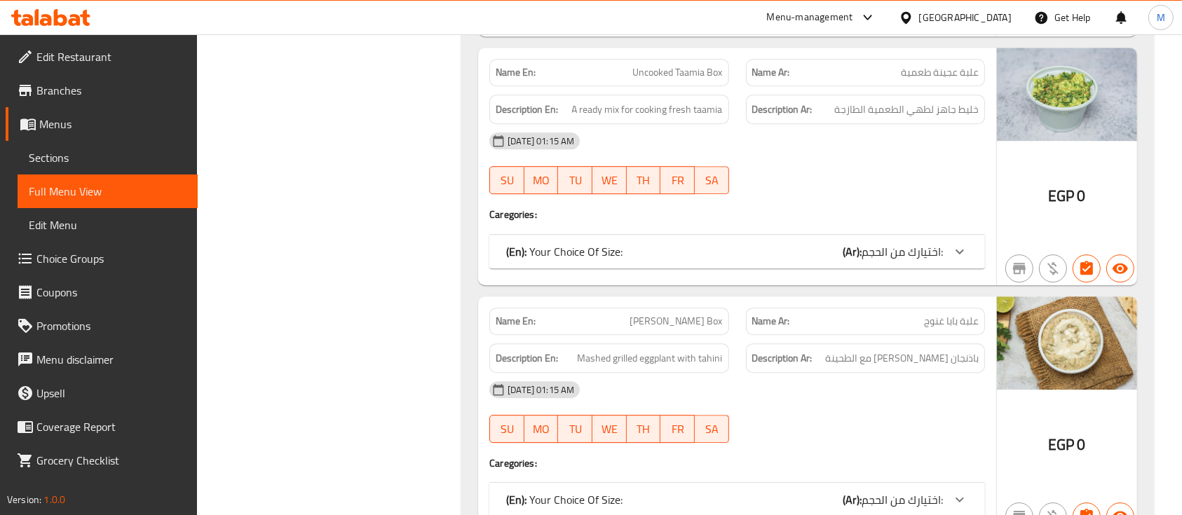
click at [901, 241] on span "اختيارك من الحجم:" at bounding box center [901, 251] width 81 height 21
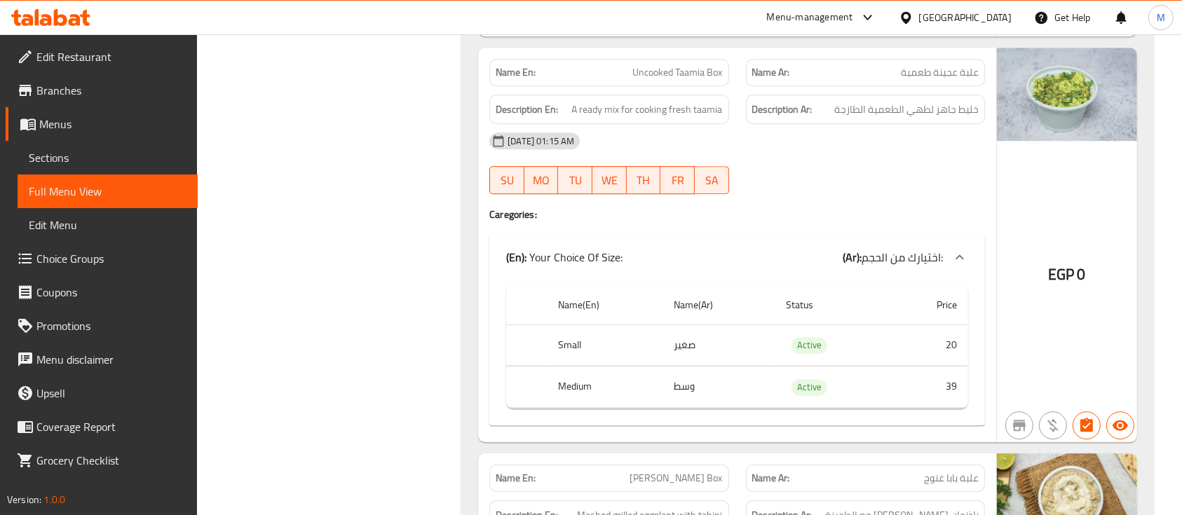
click at [901, 247] on span "اختيارك من الحجم:" at bounding box center [901, 257] width 81 height 21
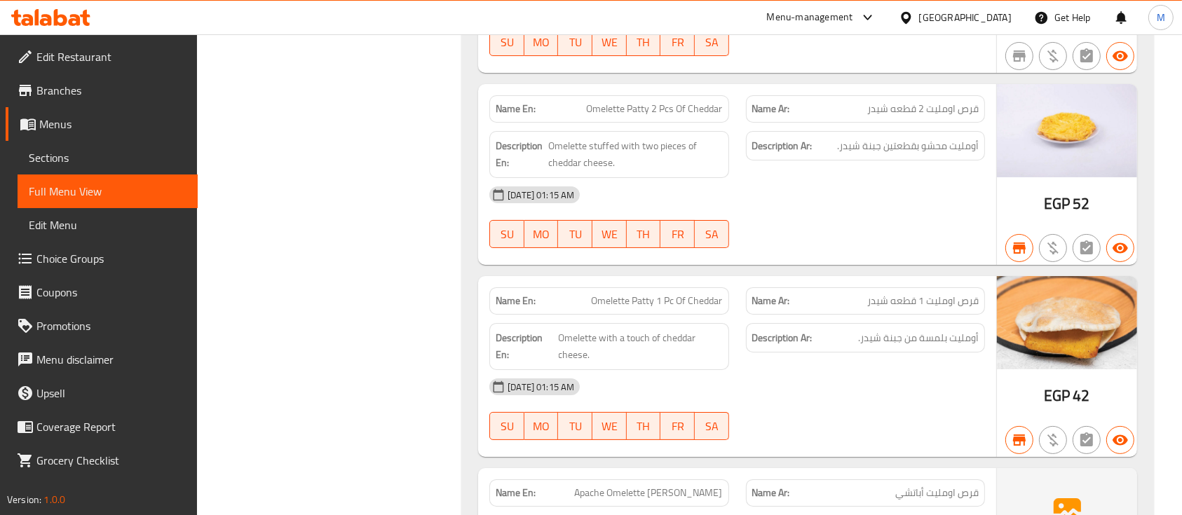
scroll to position [5486, 0]
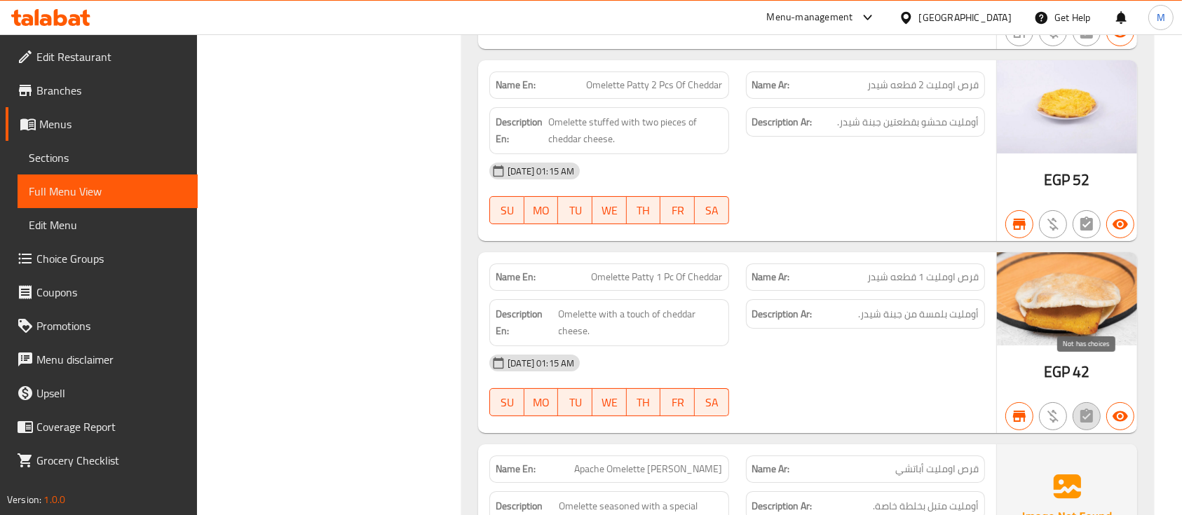
click at [1085, 409] on icon "button" at bounding box center [1086, 416] width 13 height 14
click at [79, 262] on span "Choice Groups" at bounding box center [111, 258] width 150 height 17
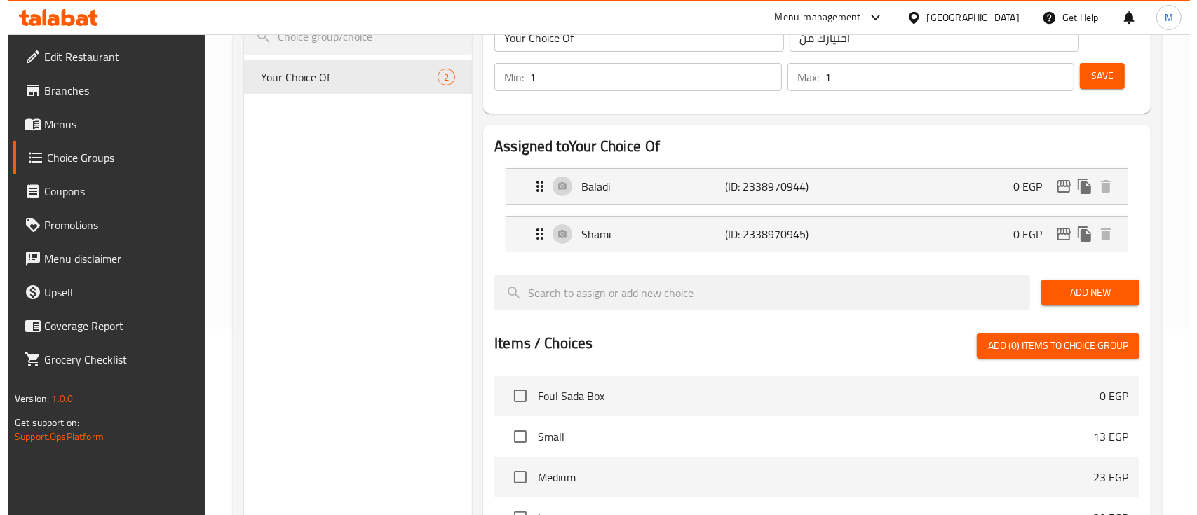
scroll to position [504, 0]
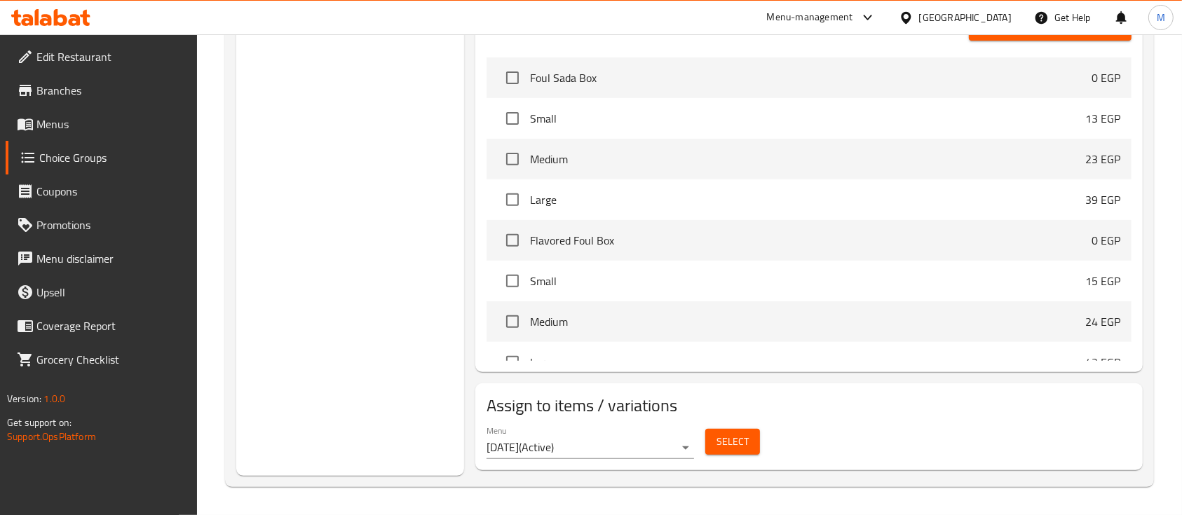
click at [745, 446] on span "Select" at bounding box center [732, 442] width 32 height 18
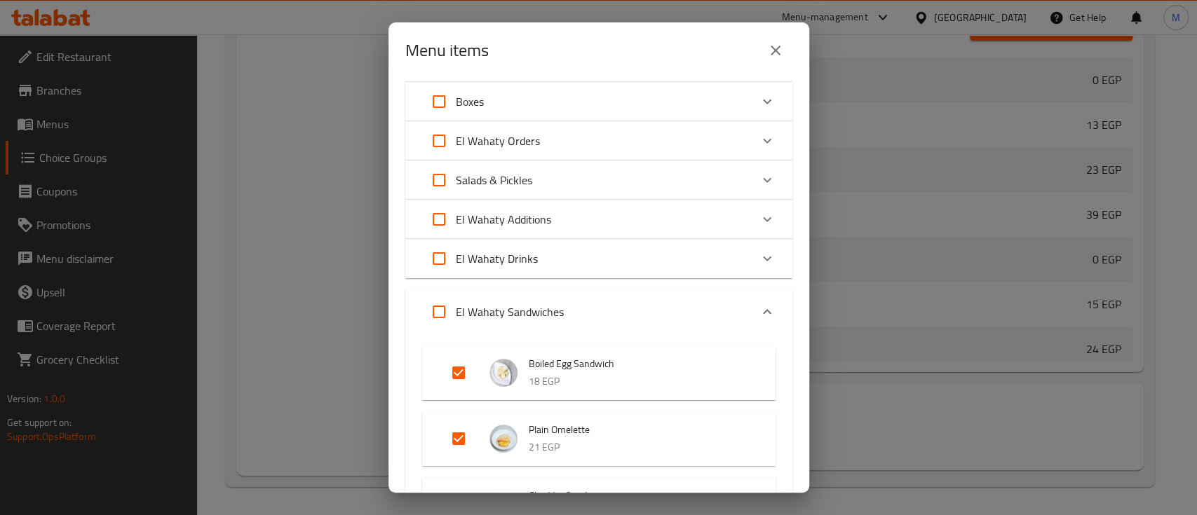
scroll to position [12, 0]
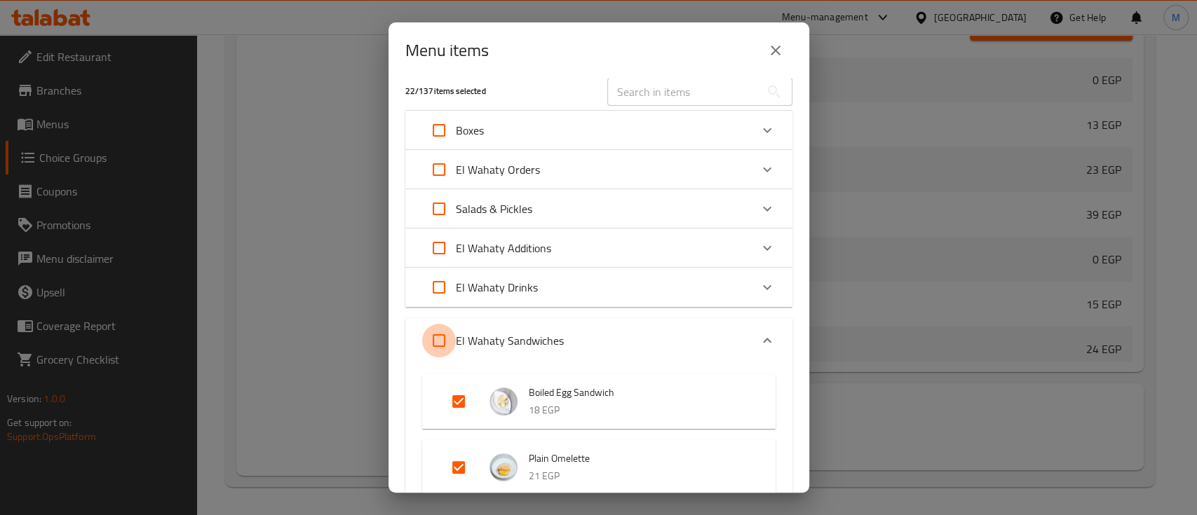
click at [434, 345] on input "Expand" at bounding box center [439, 341] width 34 height 34
checkbox input "true"
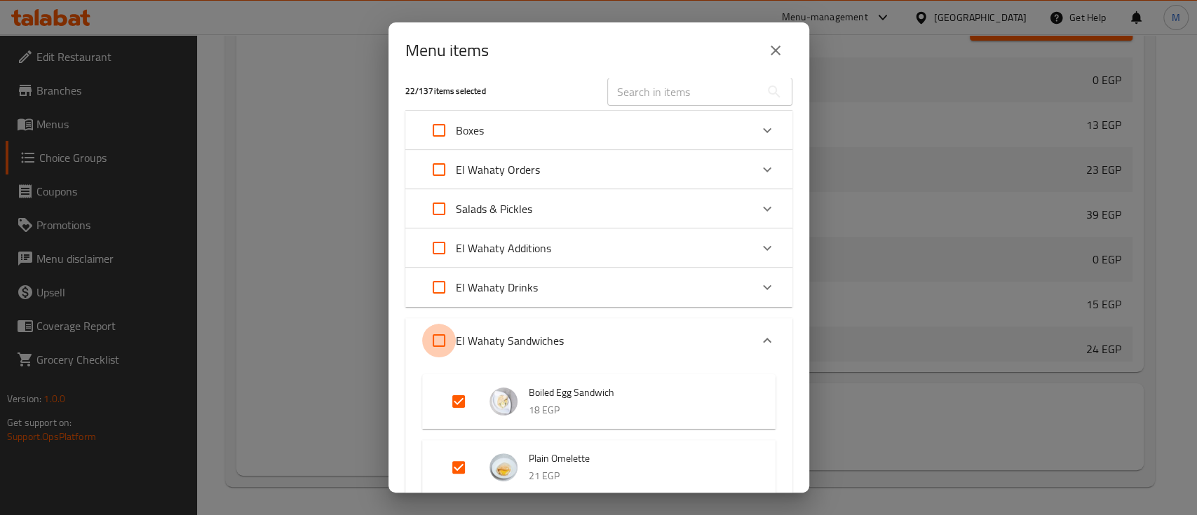
checkbox input "true"
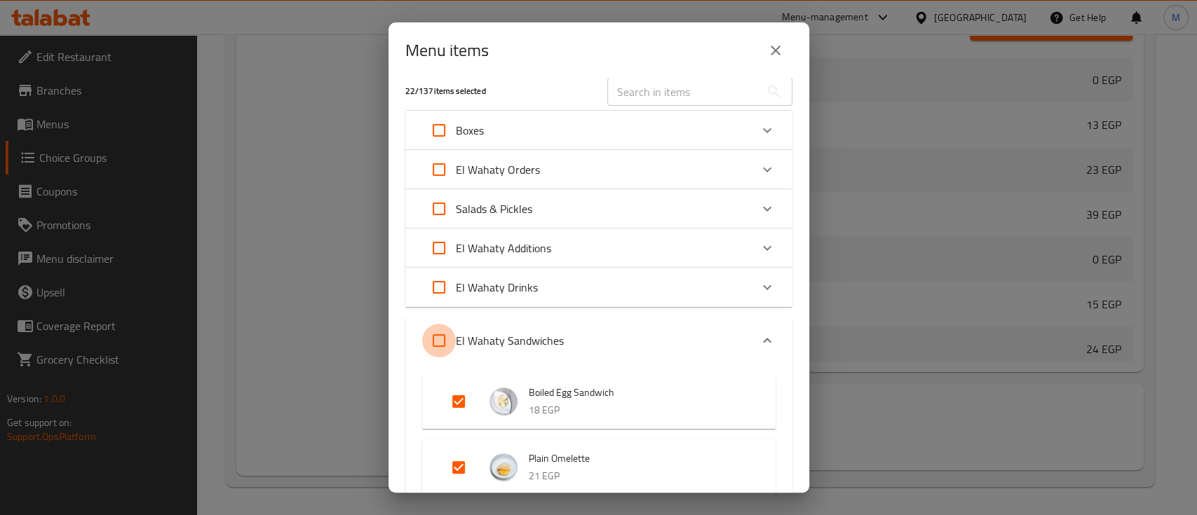
checkbox input "true"
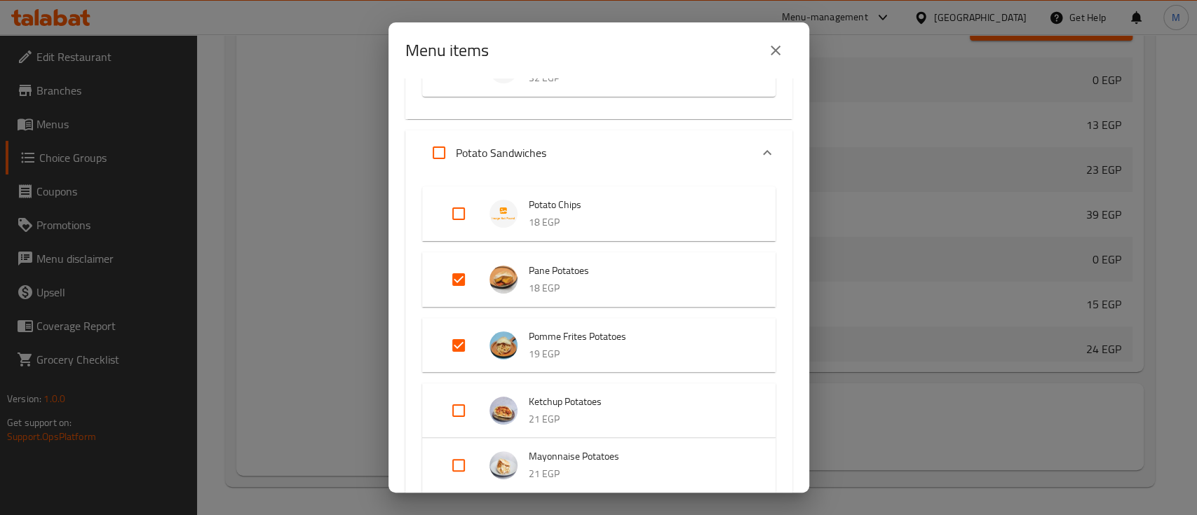
scroll to position [1914, 0]
click at [437, 151] on input "Expand" at bounding box center [439, 152] width 34 height 34
checkbox input "true"
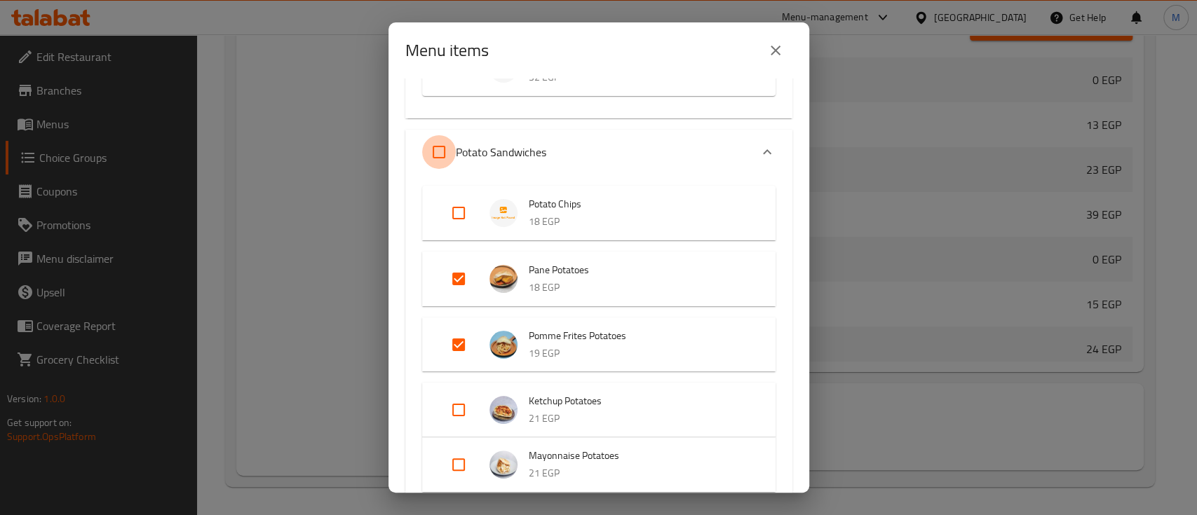
checkbox input "true"
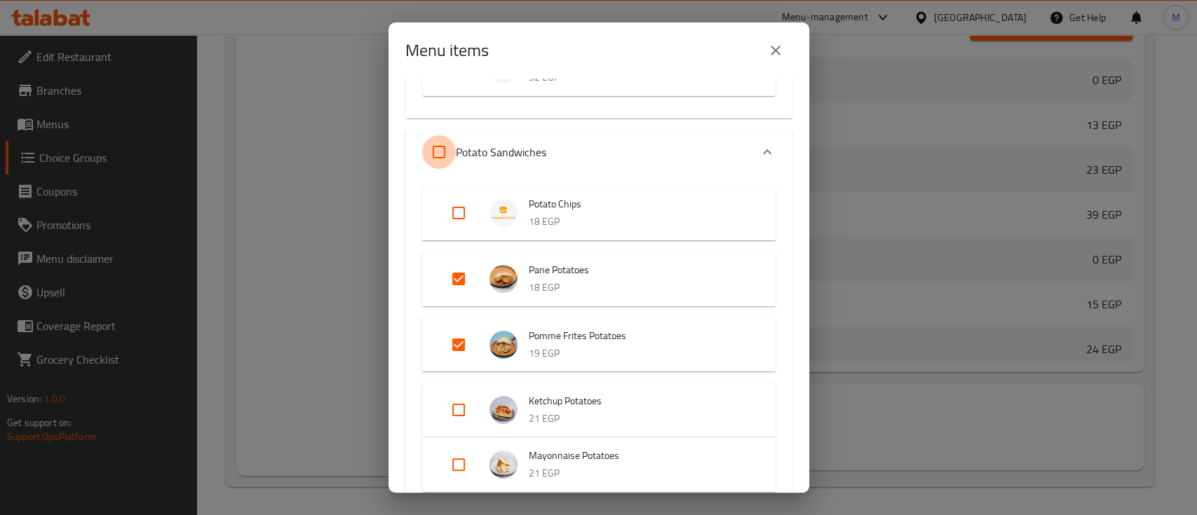
checkbox input "true"
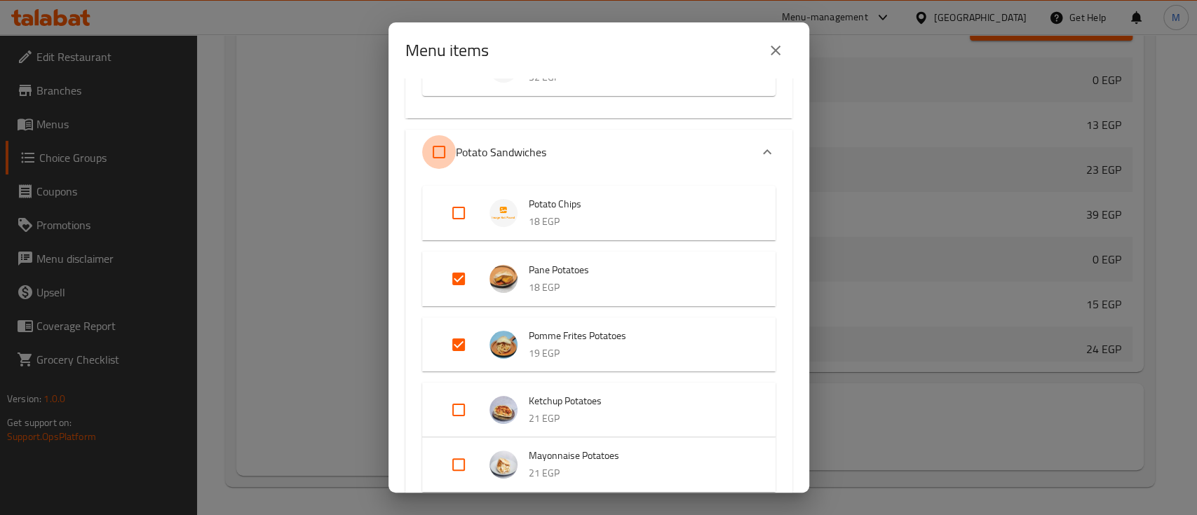
checkbox input "true"
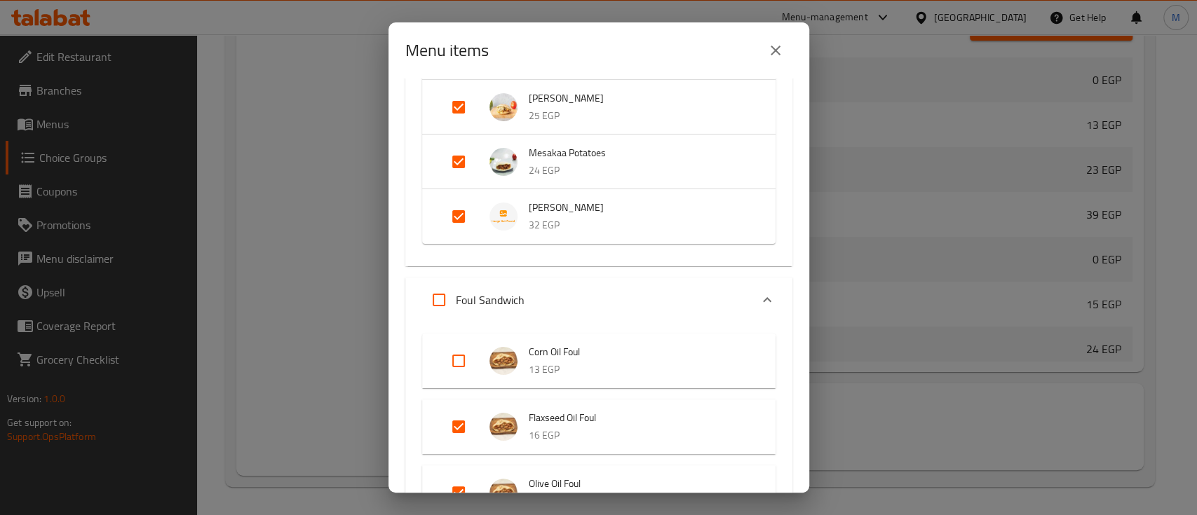
scroll to position [2968, 0]
click at [437, 286] on input "Expand" at bounding box center [439, 299] width 34 height 34
checkbox input "true"
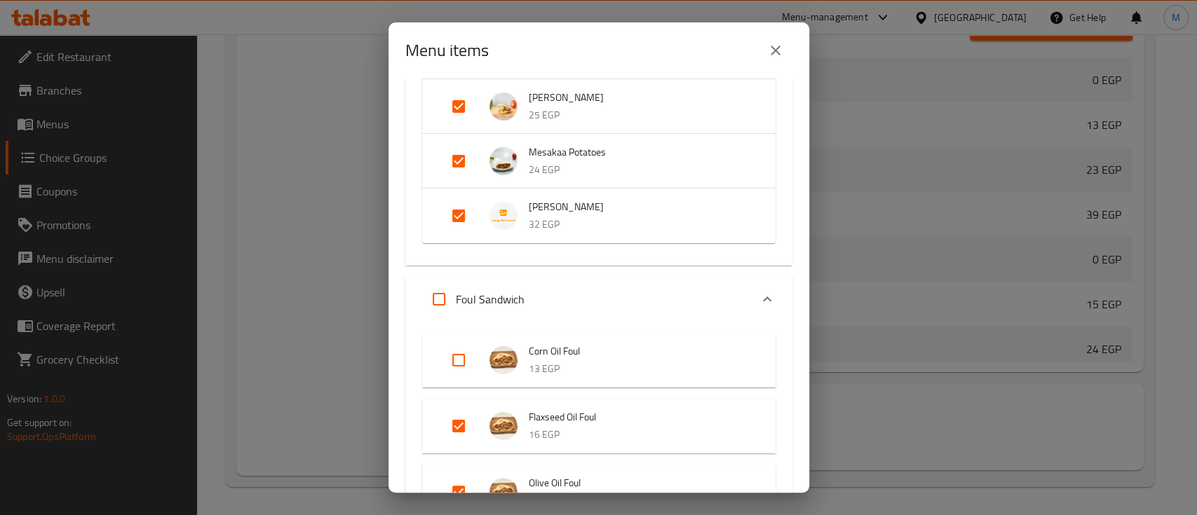
checkbox input "true"
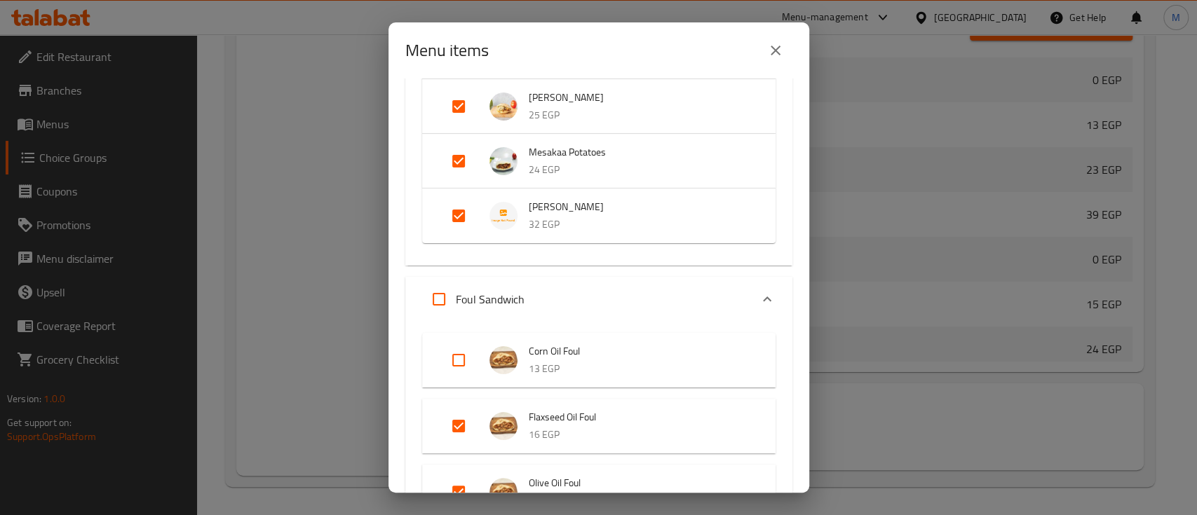
checkbox input "true"
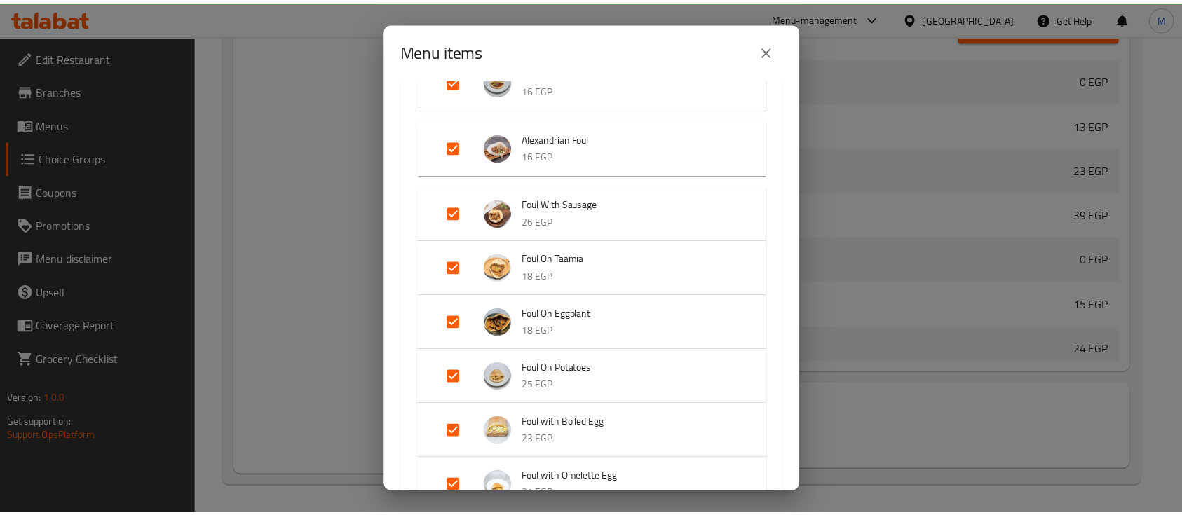
scroll to position [3793, 0]
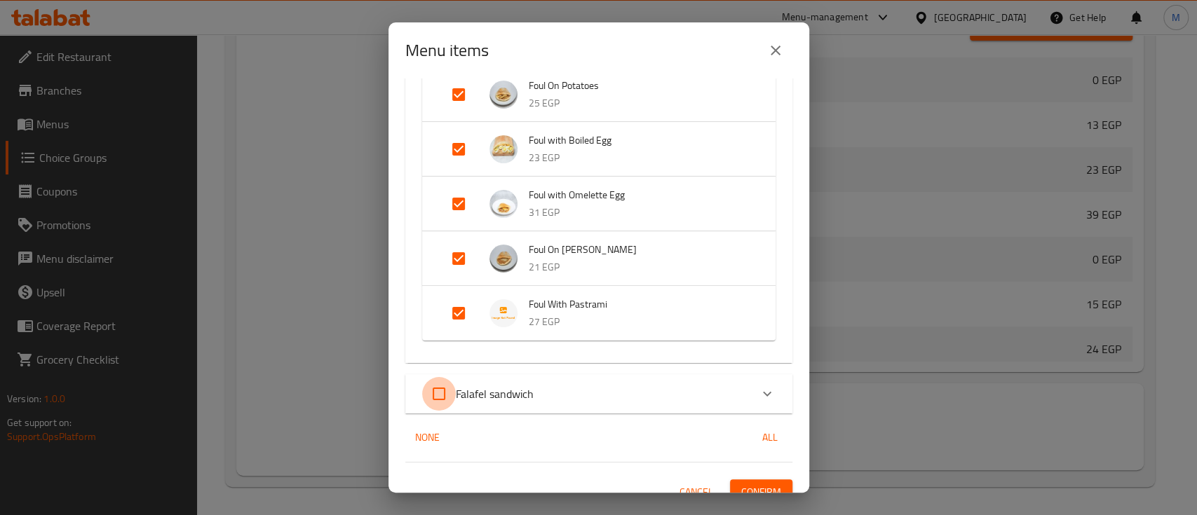
click at [446, 380] on input "Expand" at bounding box center [439, 394] width 34 height 34
checkbox input "true"
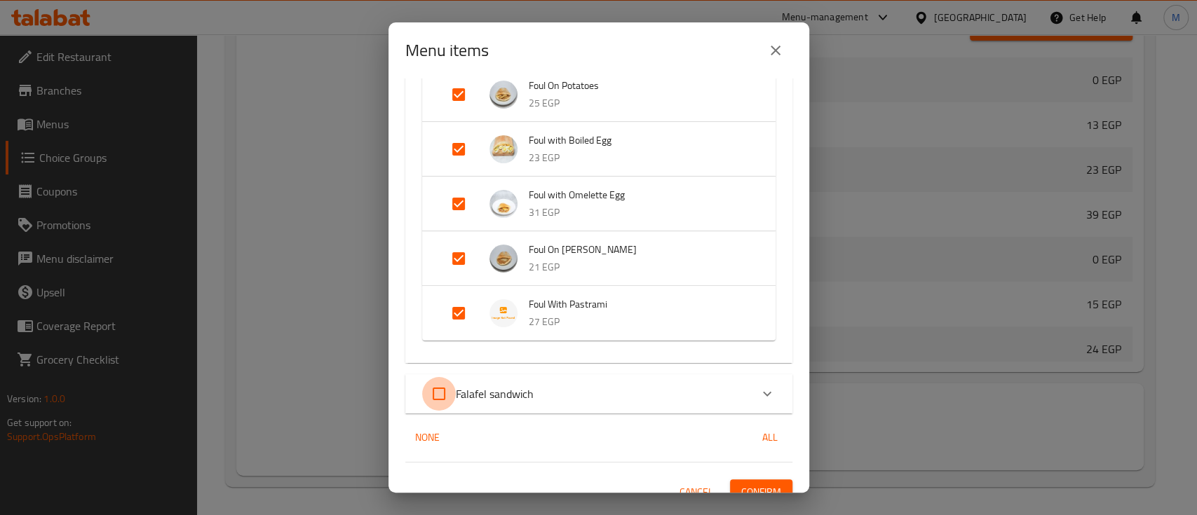
checkbox input "true"
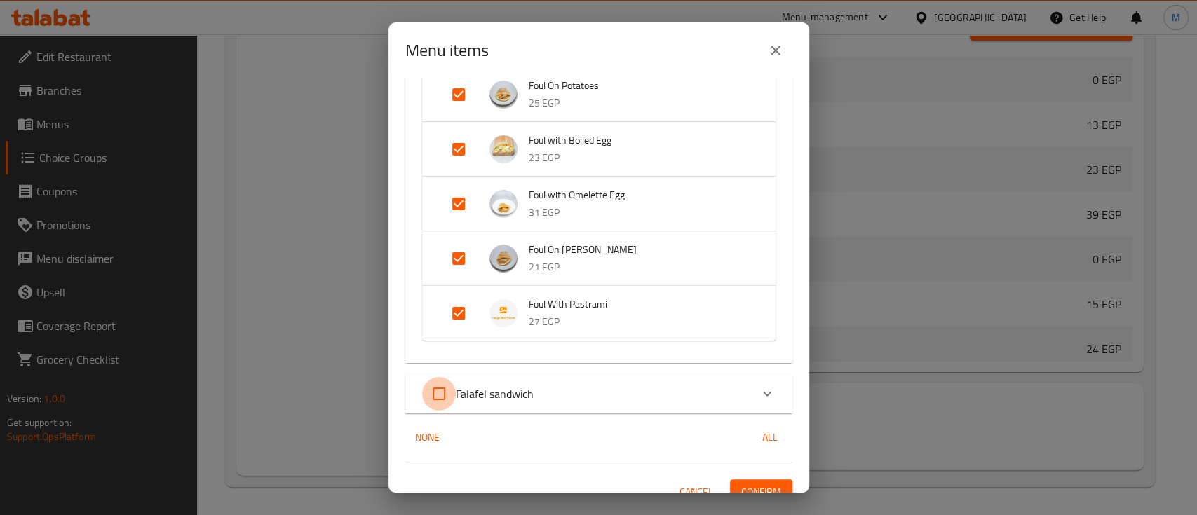
checkbox input "true"
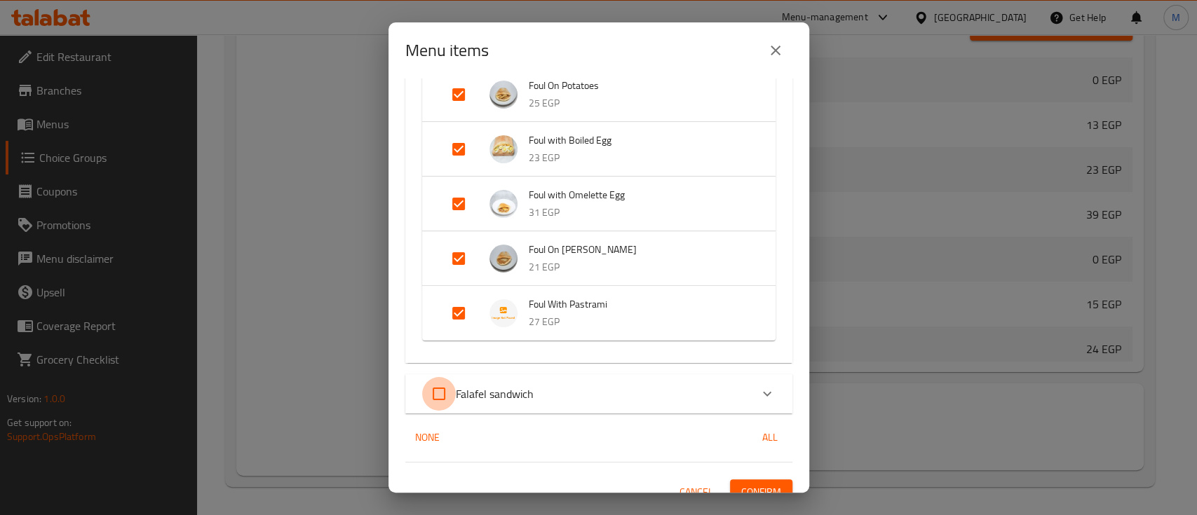
checkbox input "true"
click at [741, 484] on span "Confirm" at bounding box center [761, 493] width 40 height 18
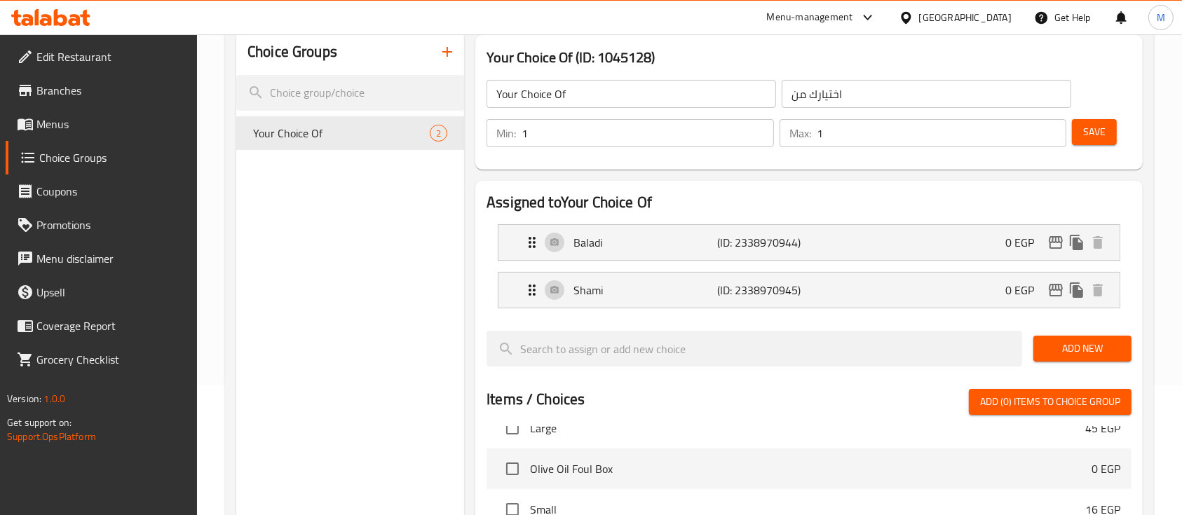
scroll to position [36, 0]
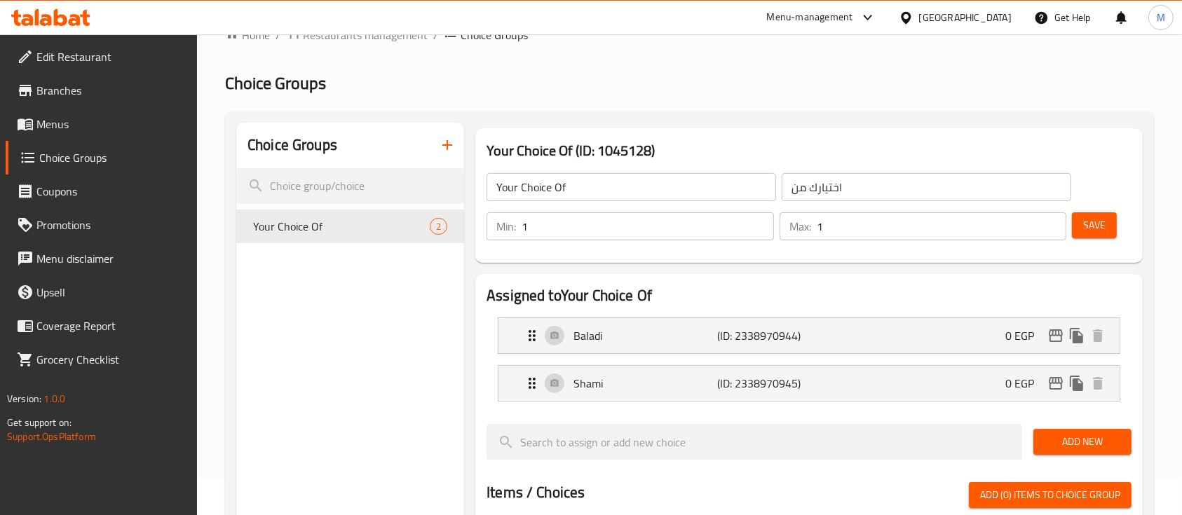
click at [87, 157] on span "Choice Groups" at bounding box center [112, 157] width 147 height 17
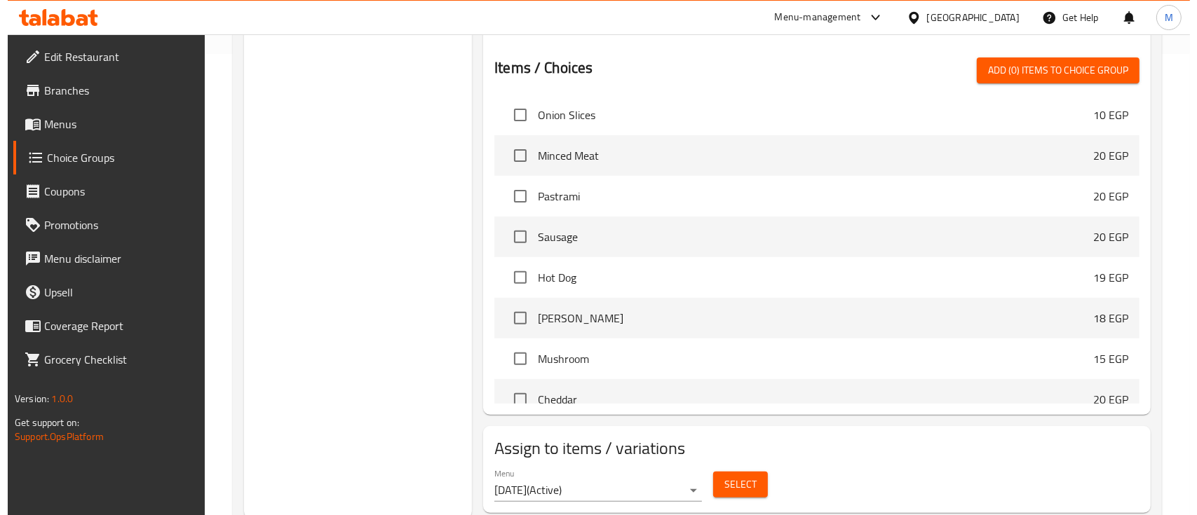
scroll to position [504, 0]
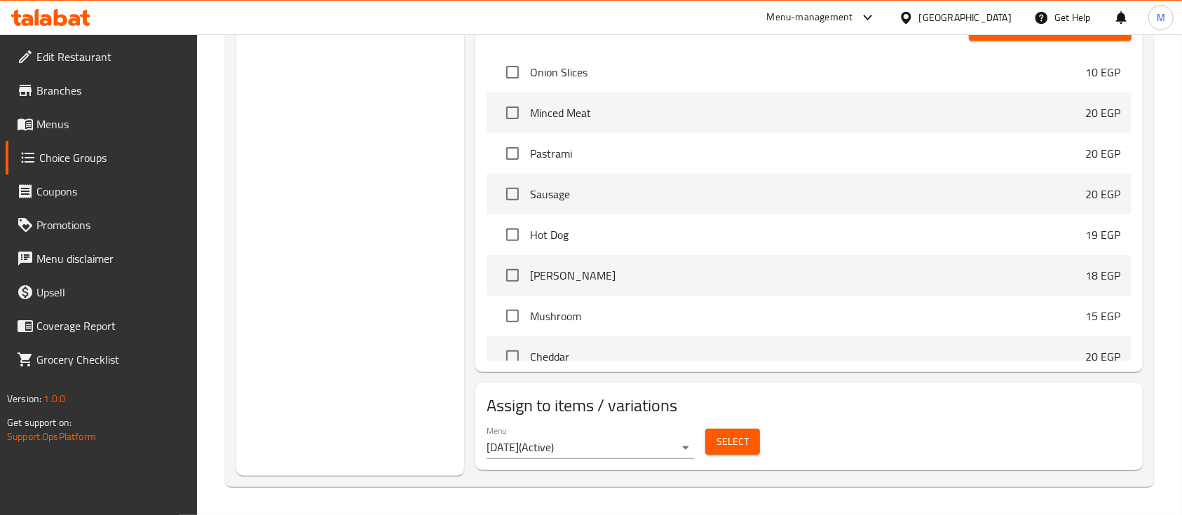
click at [707, 461] on div "Menu 5/10/2025 ( Active ) Select" at bounding box center [809, 442] width 656 height 45
click at [712, 458] on div "Select" at bounding box center [733, 441] width 66 height 37
click at [725, 445] on span "Select" at bounding box center [732, 442] width 32 height 18
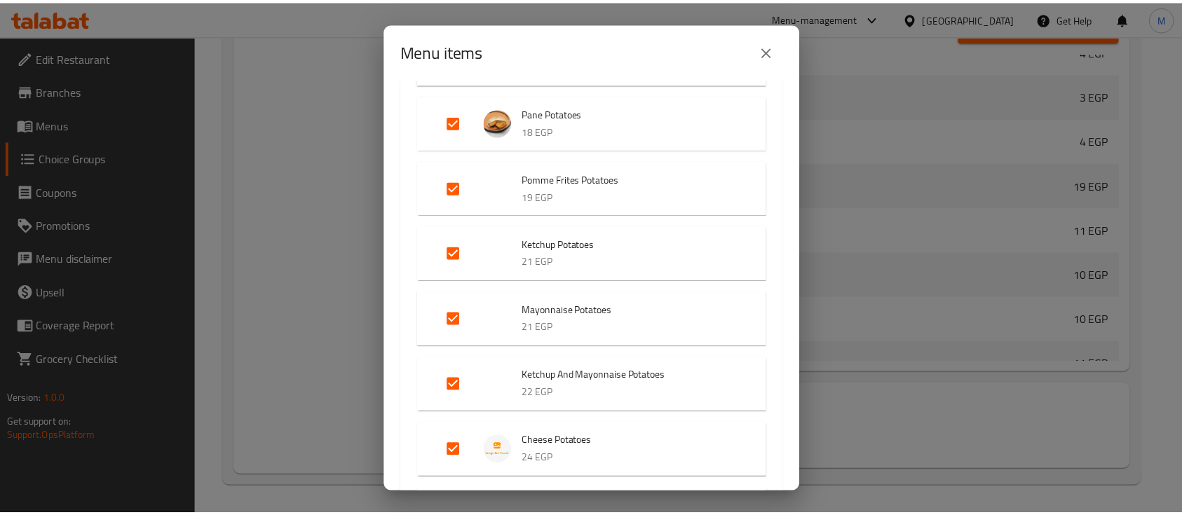
scroll to position [2617, 0]
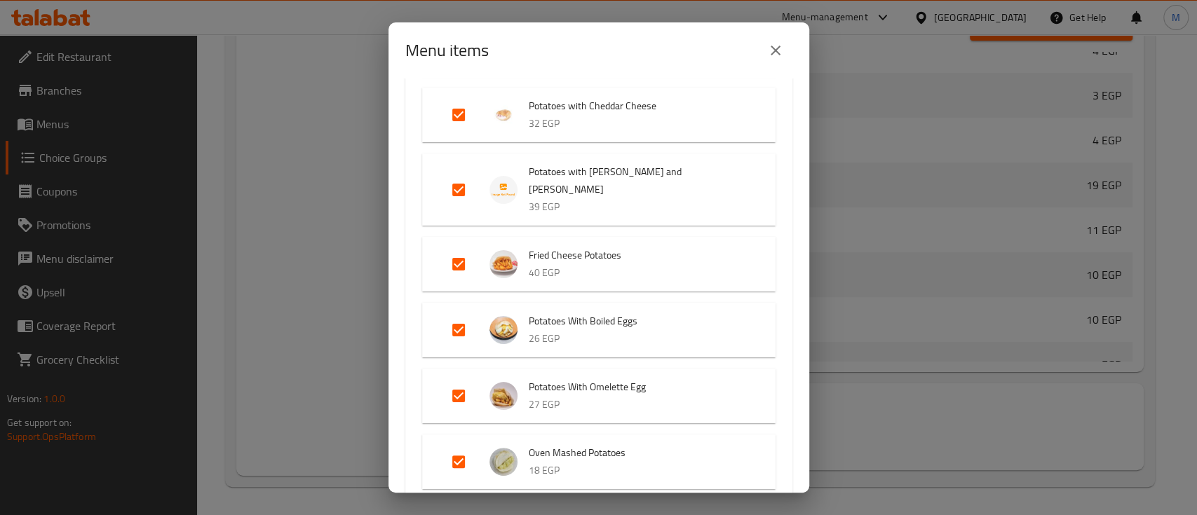
click at [774, 53] on icon "close" at bounding box center [775, 50] width 17 height 17
